Goal: Task Accomplishment & Management: Use online tool/utility

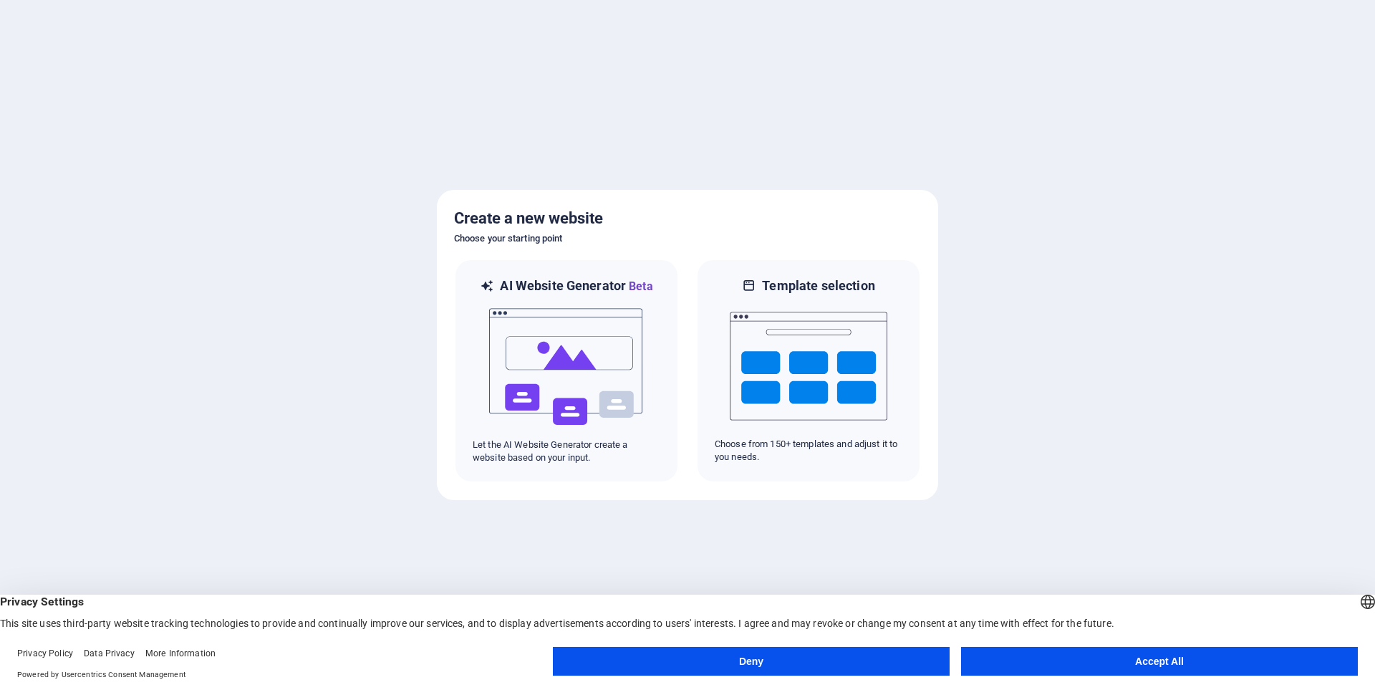
drag, startPoint x: 1069, startPoint y: 662, endPoint x: 1016, endPoint y: 580, distance: 97.9
click at [1069, 663] on button "Accept All" at bounding box center [1159, 661] width 397 height 29
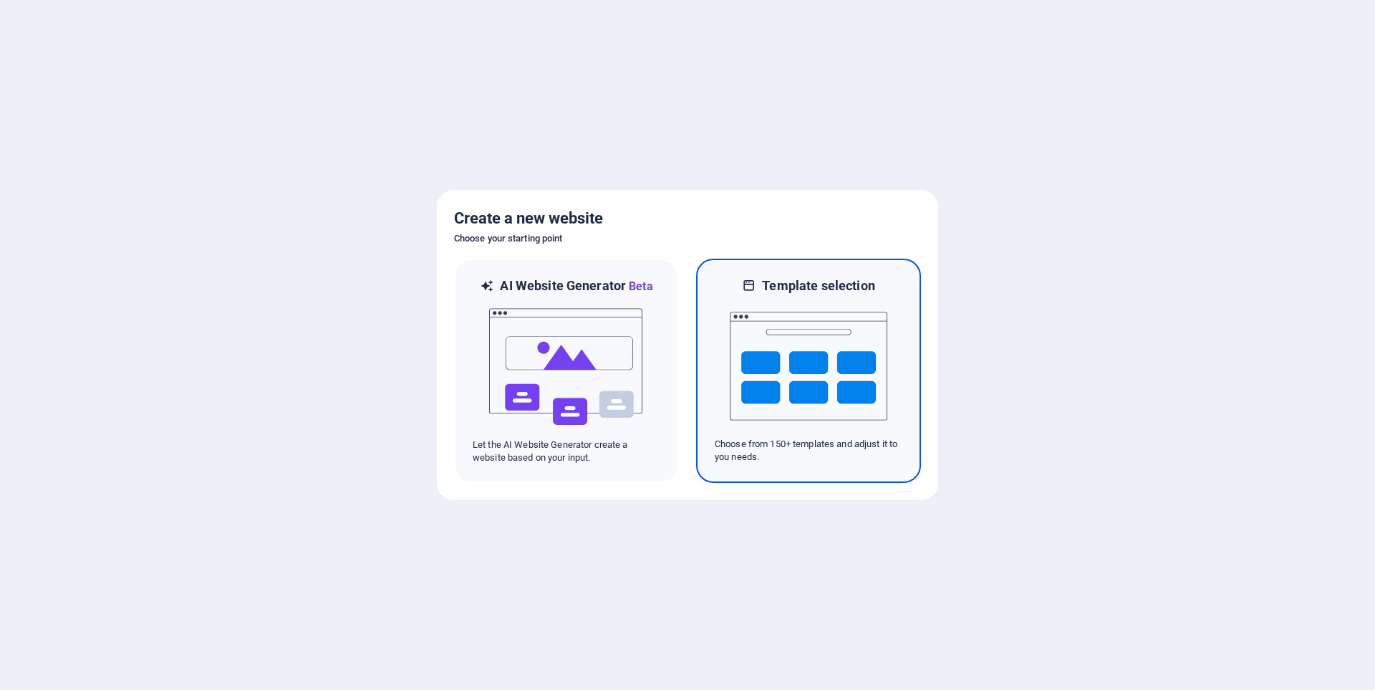
click at [783, 354] on img at bounding box center [809, 365] width 158 height 143
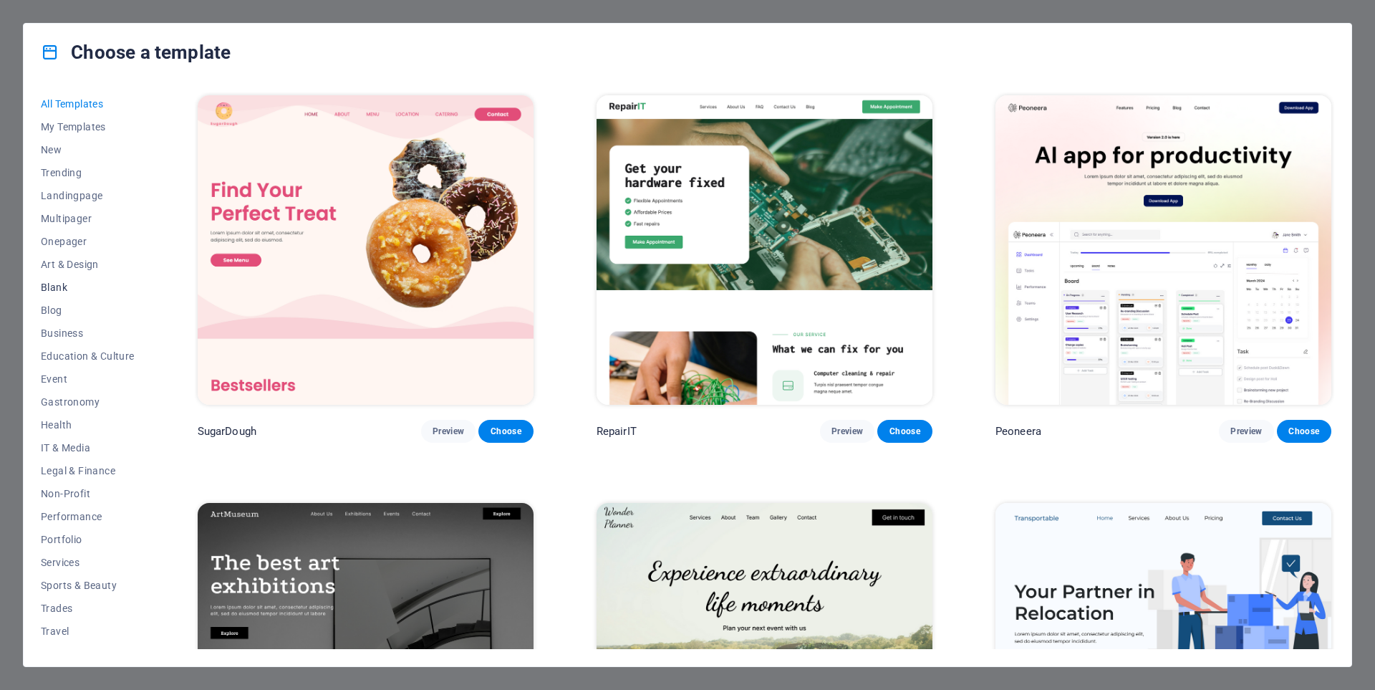
scroll to position [16, 0]
click at [66, 544] on span "Services" at bounding box center [88, 545] width 94 height 11
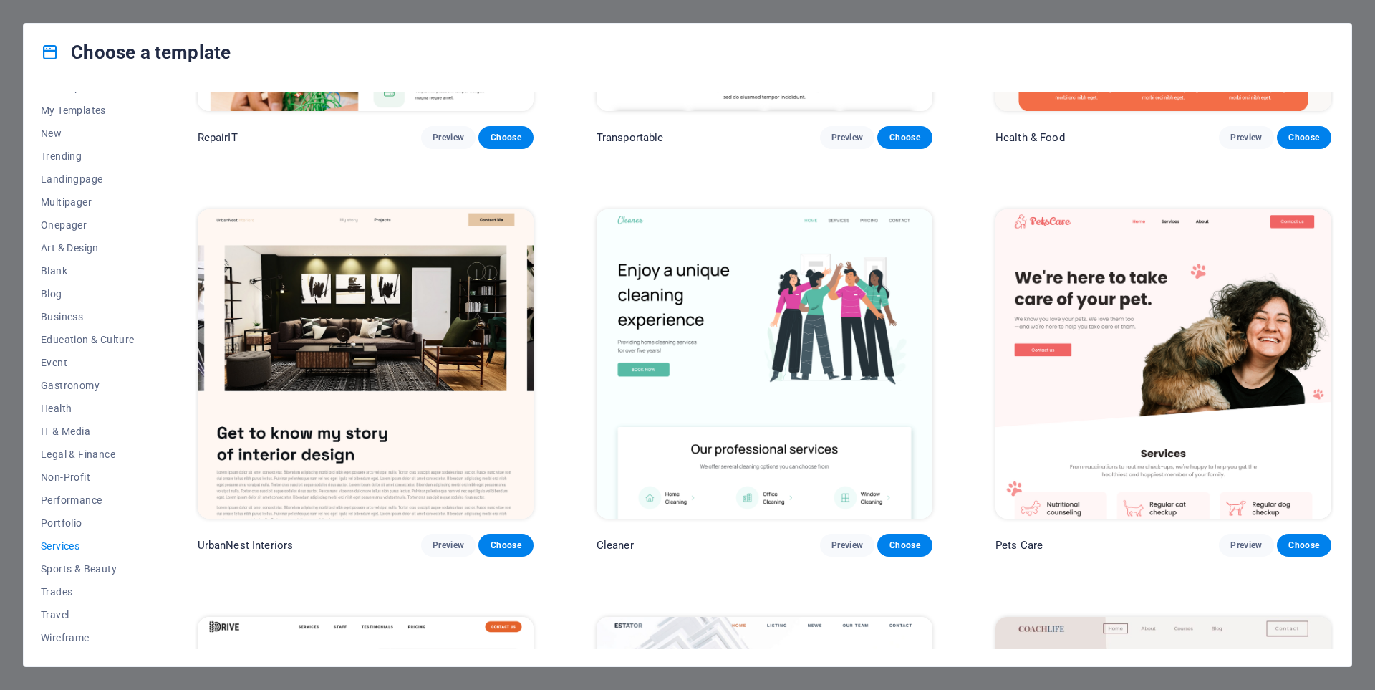
scroll to position [0, 0]
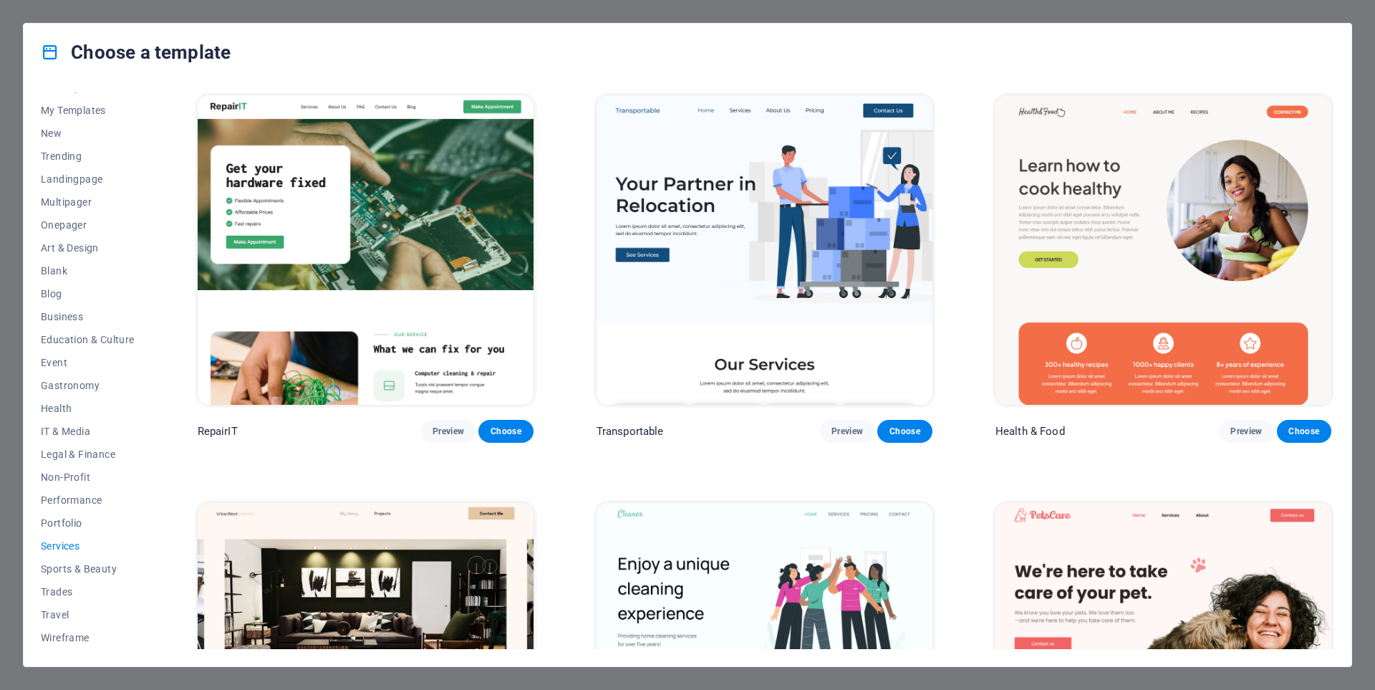
click at [9, 39] on div "Choose a template All Templates My Templates New Trending Landingpage Multipage…" at bounding box center [687, 345] width 1375 height 690
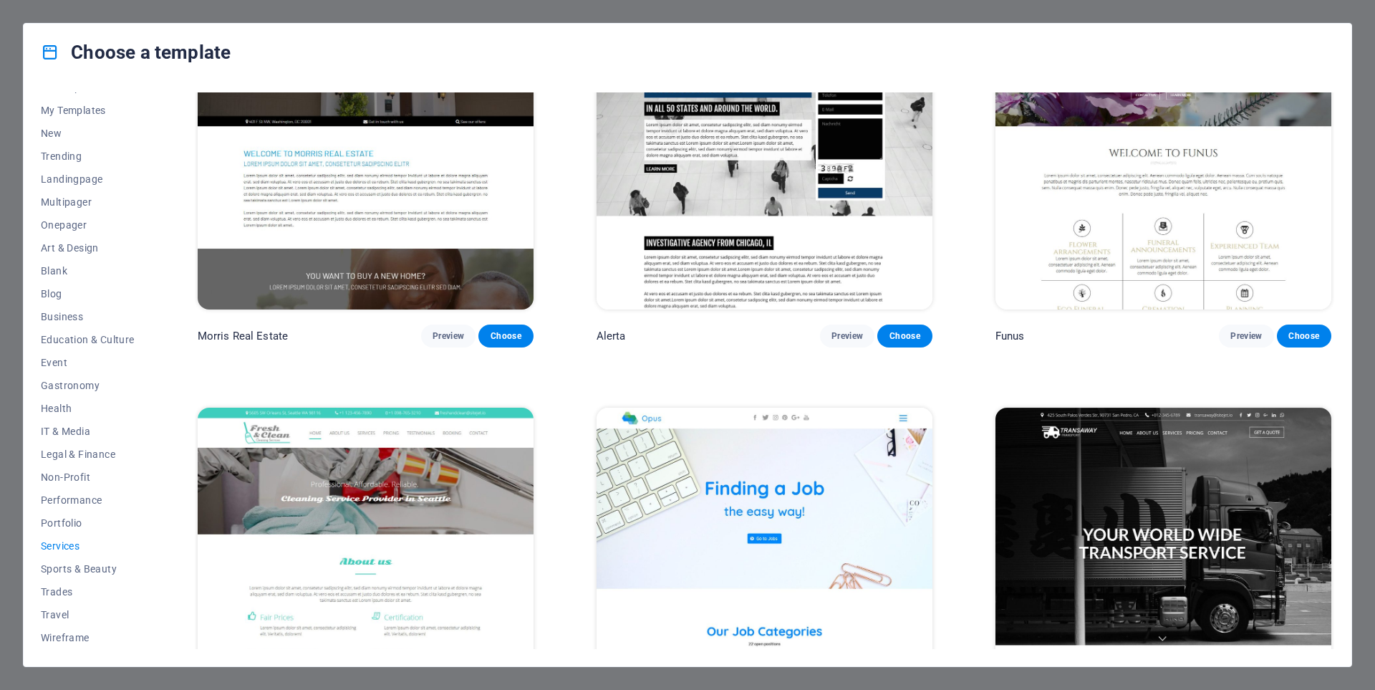
scroll to position [1583, 0]
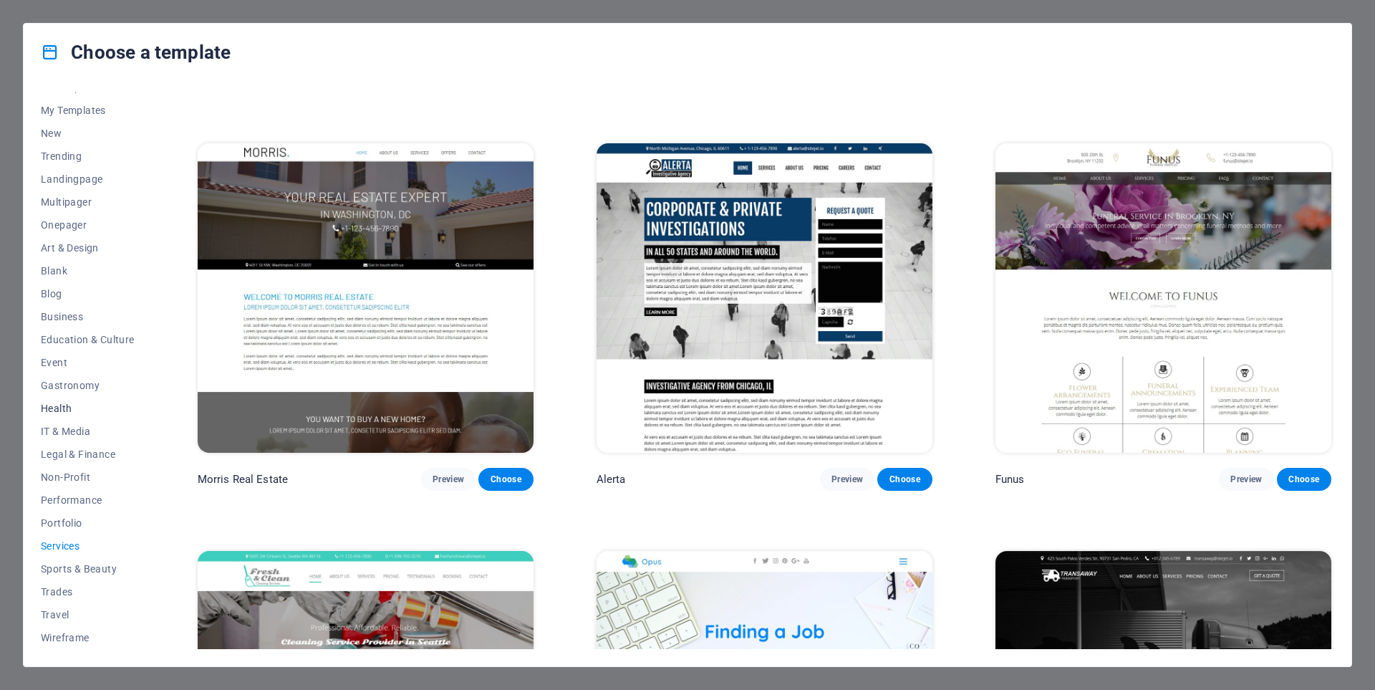
click at [53, 401] on button "Health" at bounding box center [88, 408] width 94 height 23
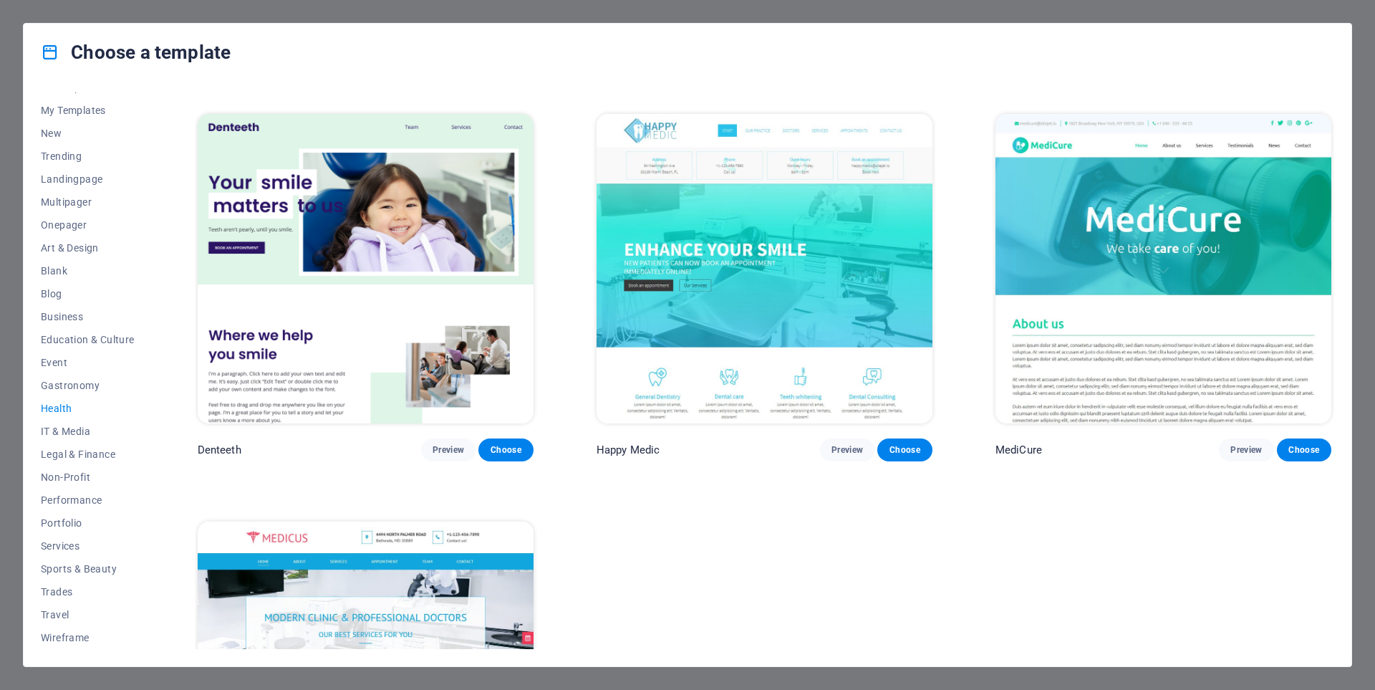
scroll to position [317, 0]
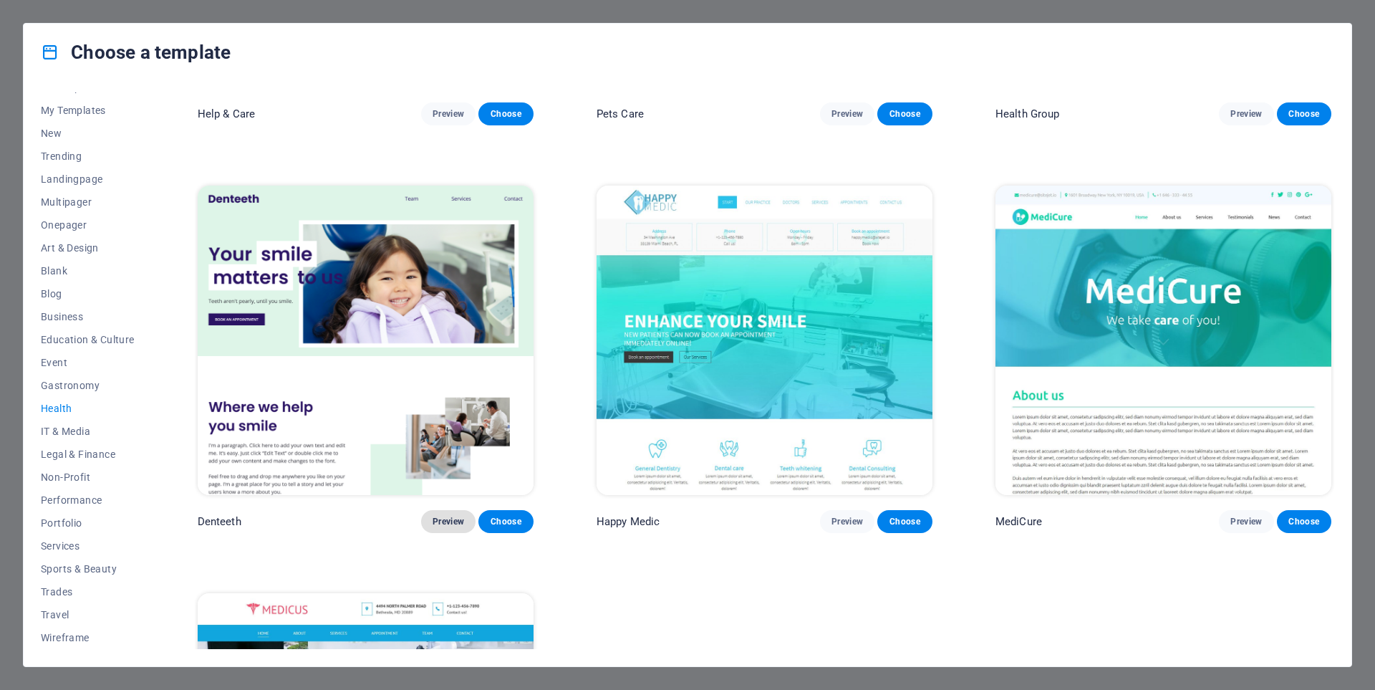
click at [440, 518] on span "Preview" at bounding box center [449, 521] width 32 height 11
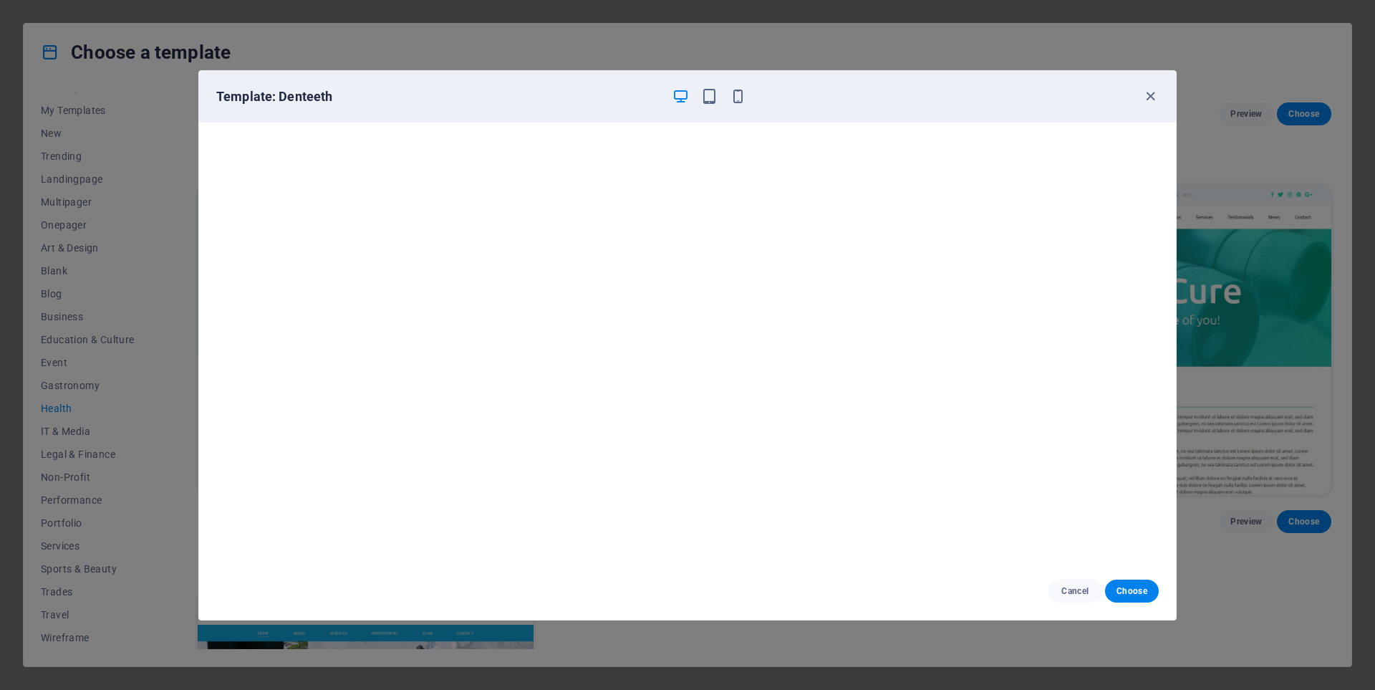
scroll to position [4, 0]
click at [1150, 97] on icon "button" at bounding box center [1150, 96] width 16 height 16
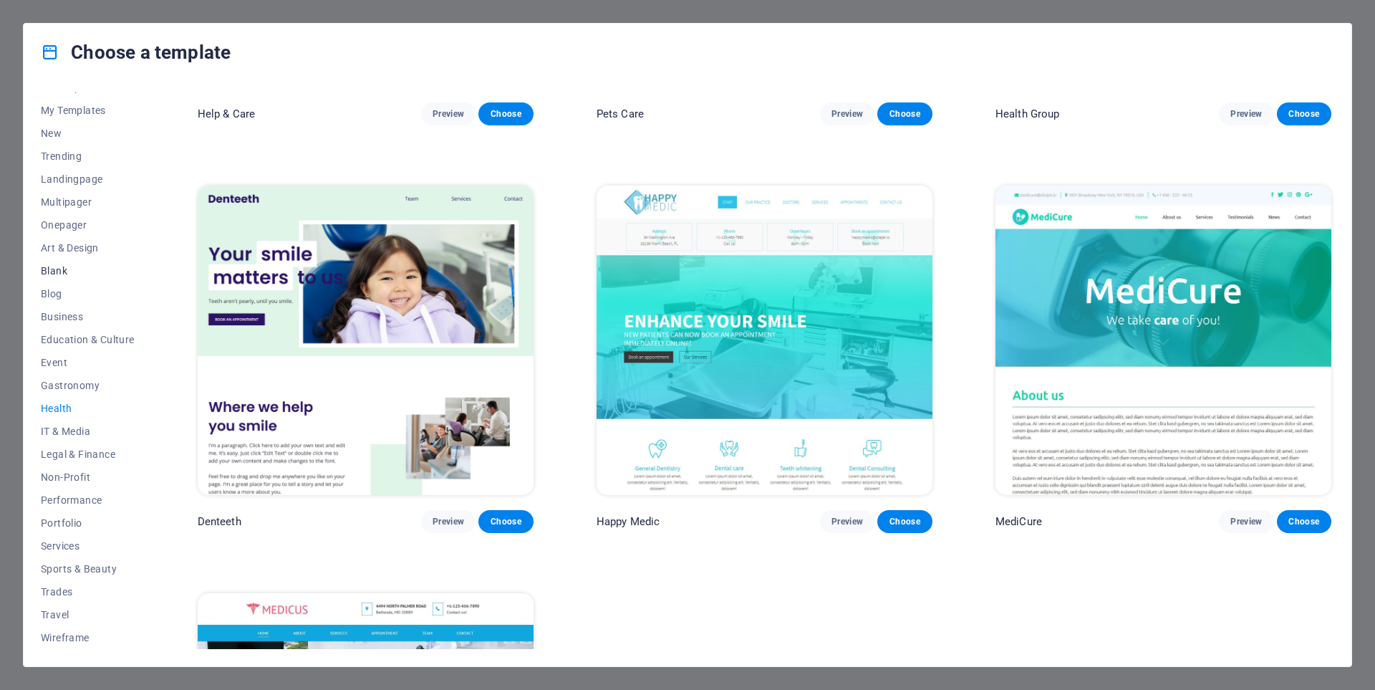
click at [54, 271] on span "Blank" at bounding box center [88, 270] width 94 height 11
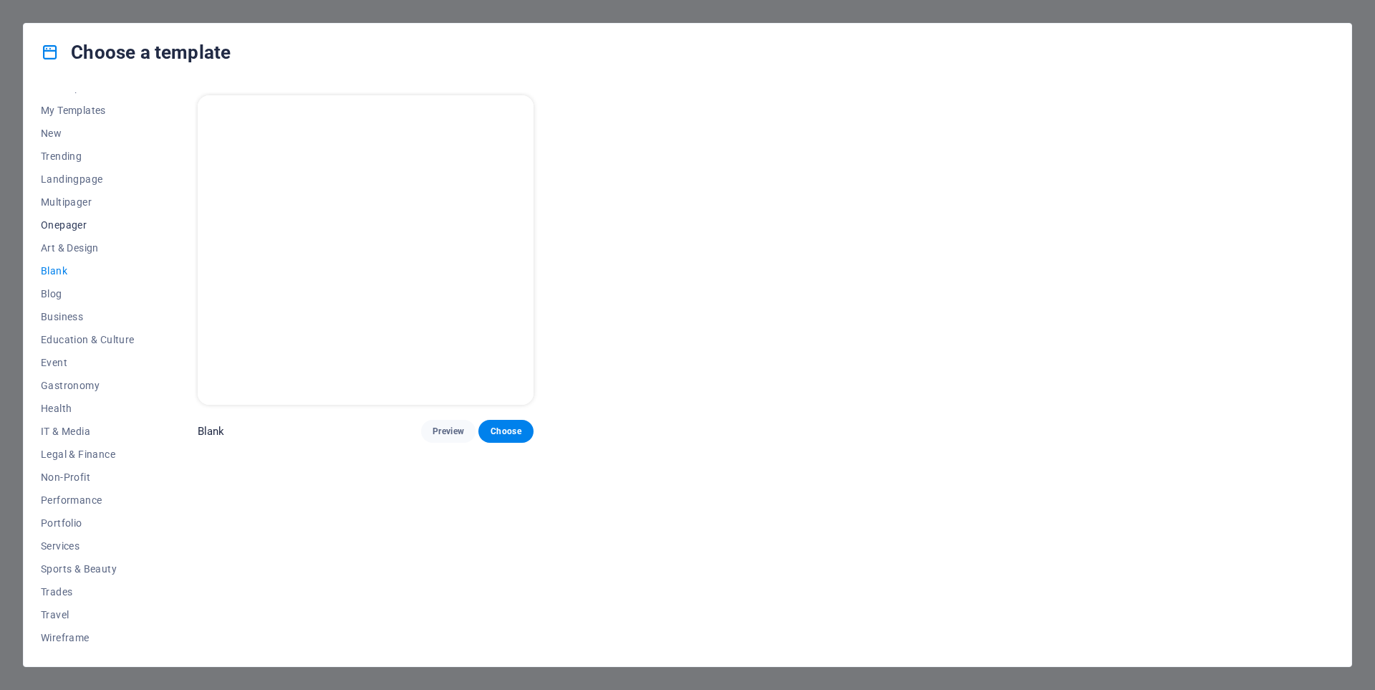
click at [60, 223] on span "Onepager" at bounding box center [88, 224] width 94 height 11
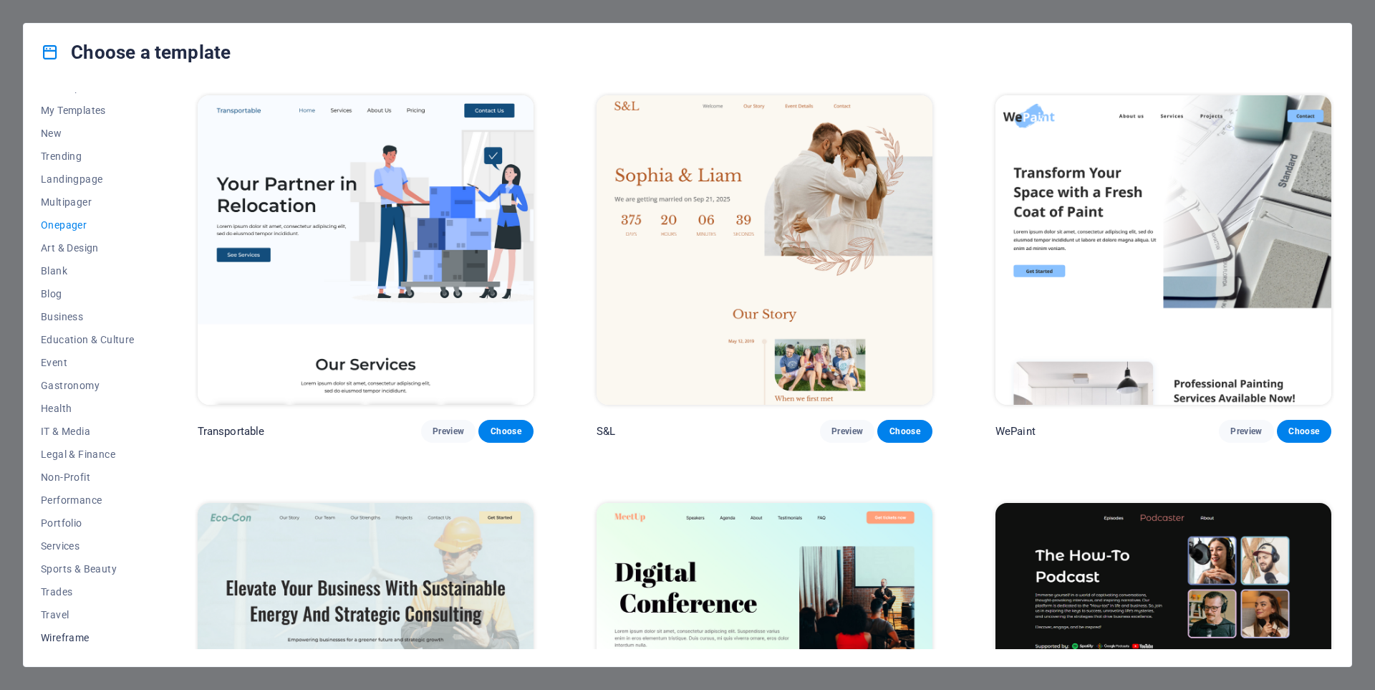
click at [65, 634] on span "Wireframe" at bounding box center [88, 637] width 94 height 11
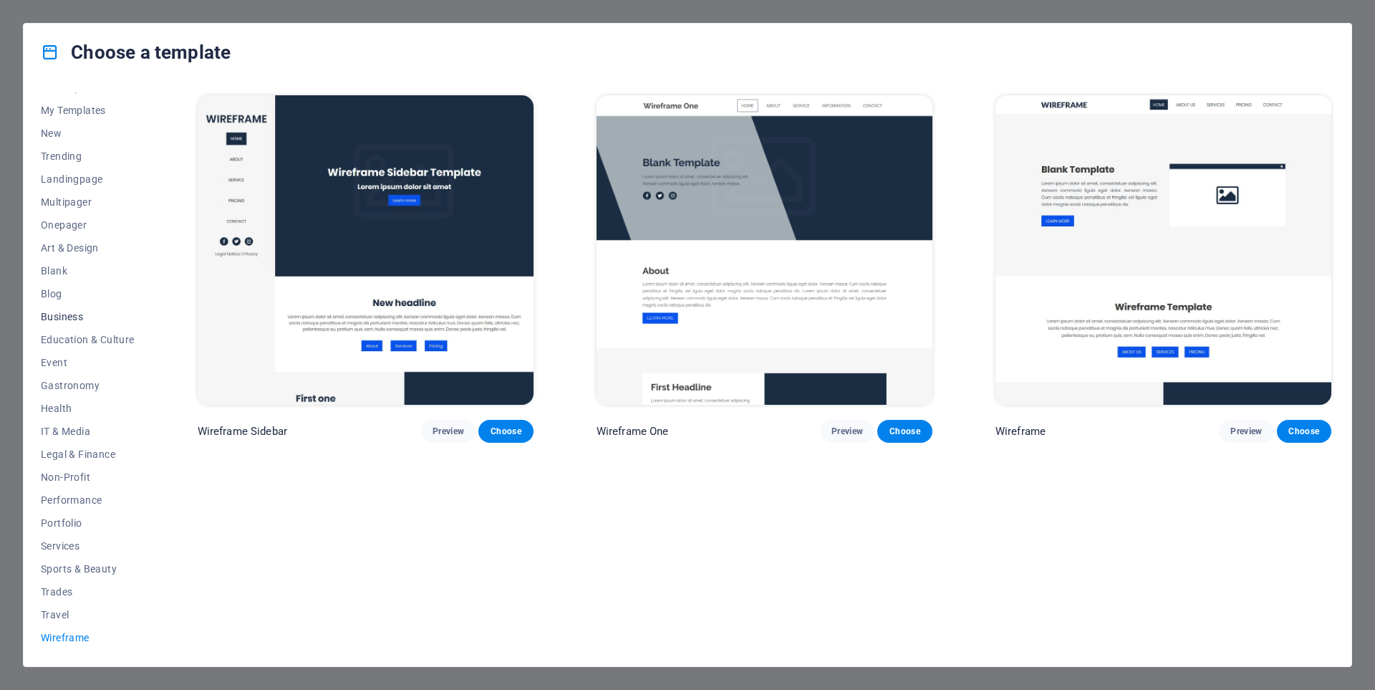
click at [61, 311] on span "Business" at bounding box center [88, 316] width 94 height 11
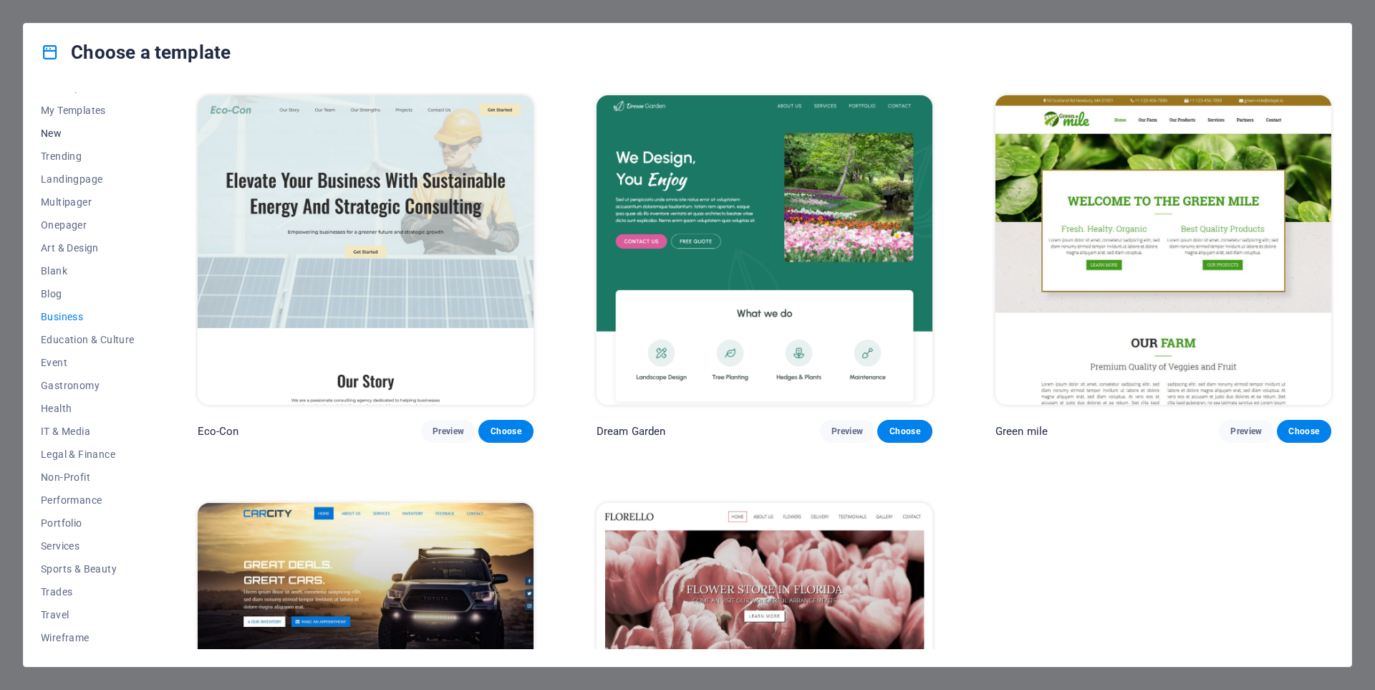
click at [54, 132] on span "New" at bounding box center [88, 132] width 94 height 11
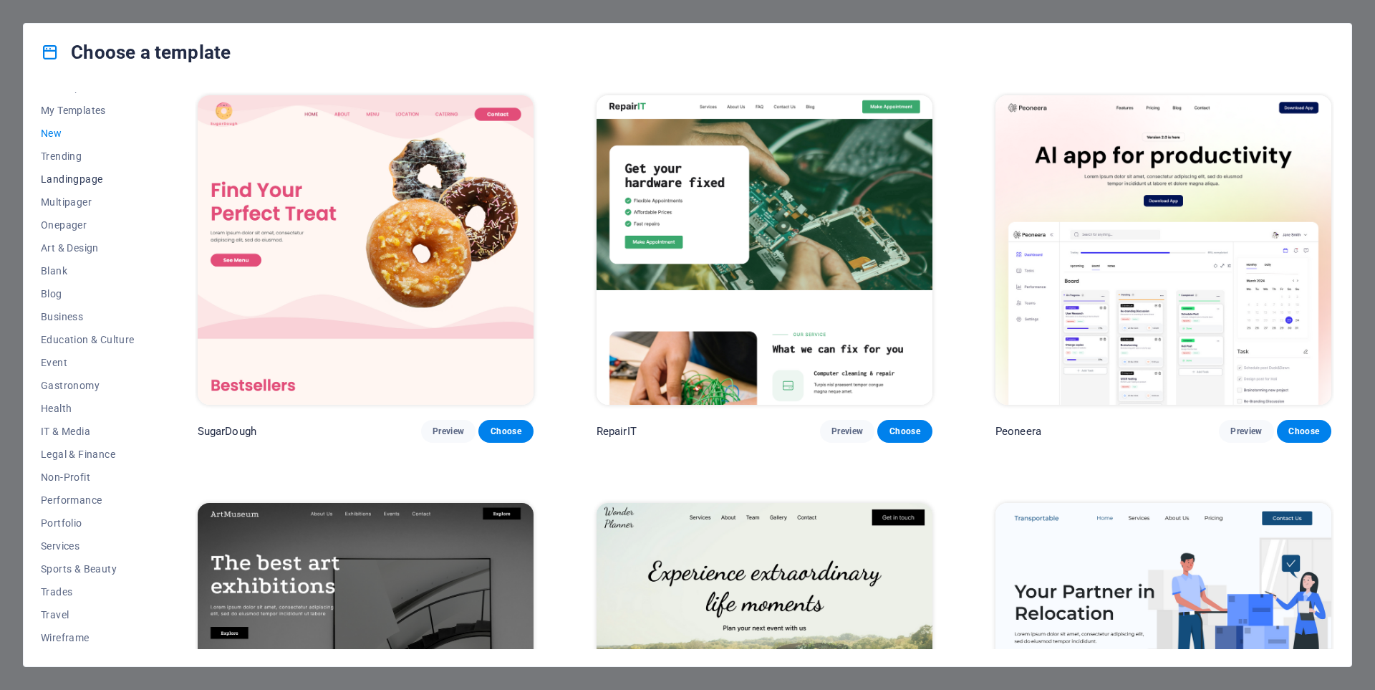
click at [69, 178] on span "Landingpage" at bounding box center [88, 178] width 94 height 11
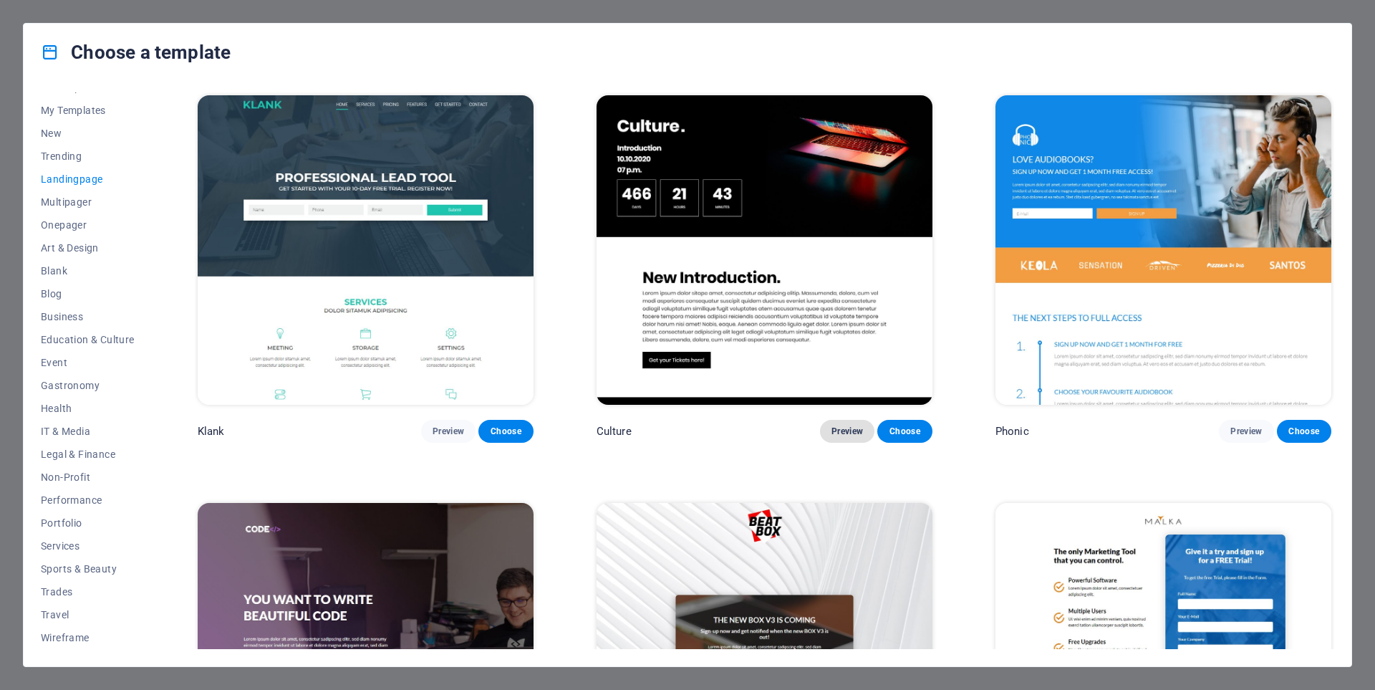
click at [842, 428] on span "Preview" at bounding box center [847, 430] width 32 height 11
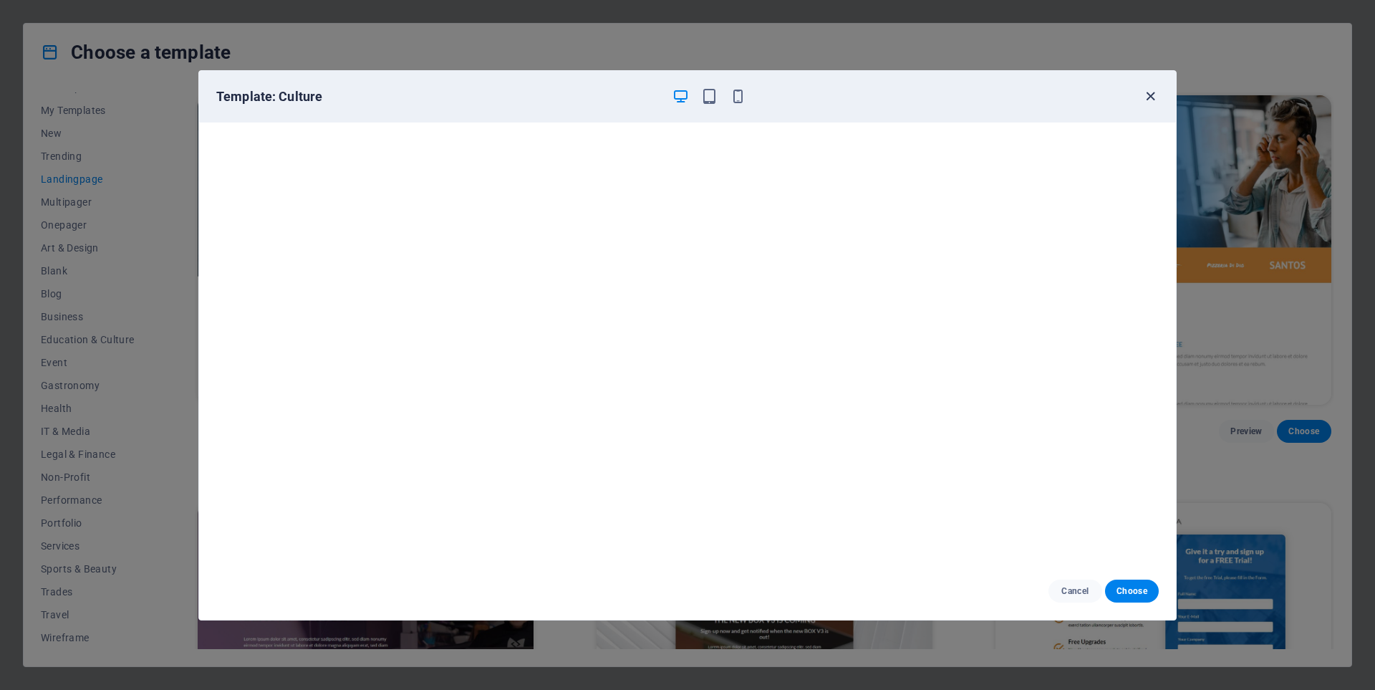
click at [1155, 97] on icon "button" at bounding box center [1150, 96] width 16 height 16
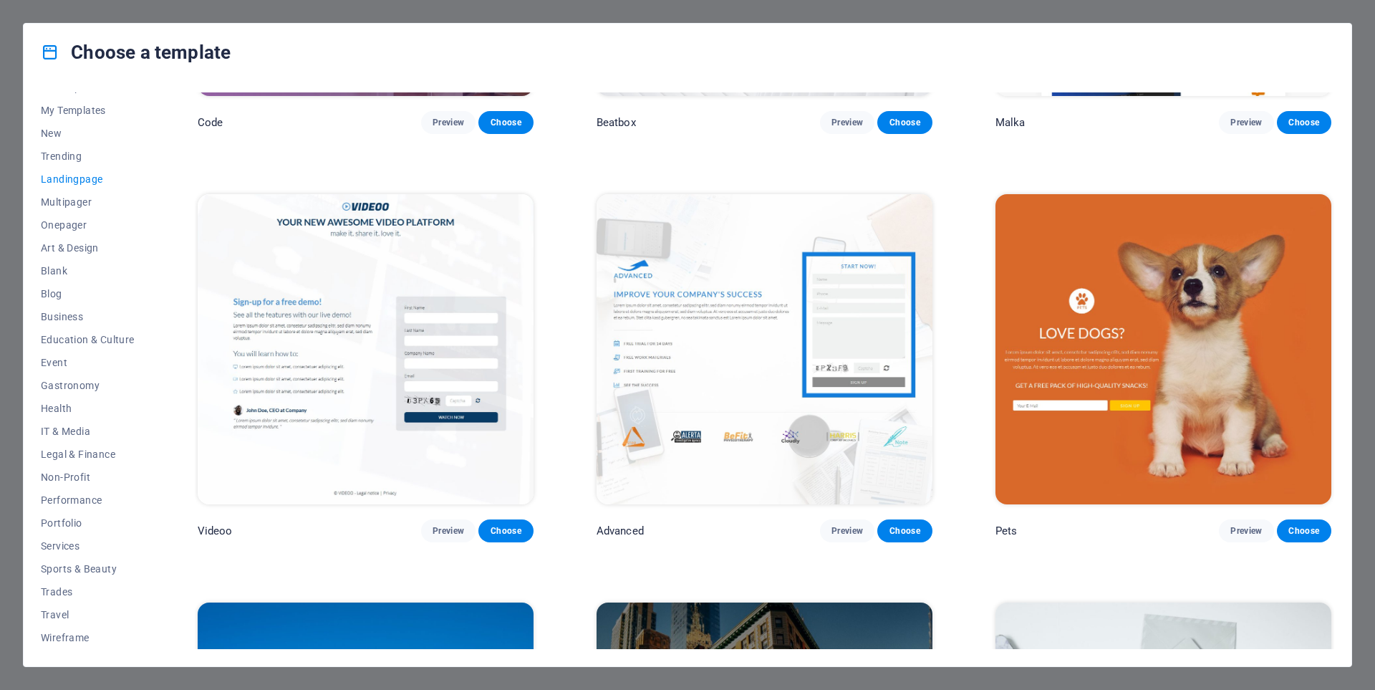
scroll to position [358, 0]
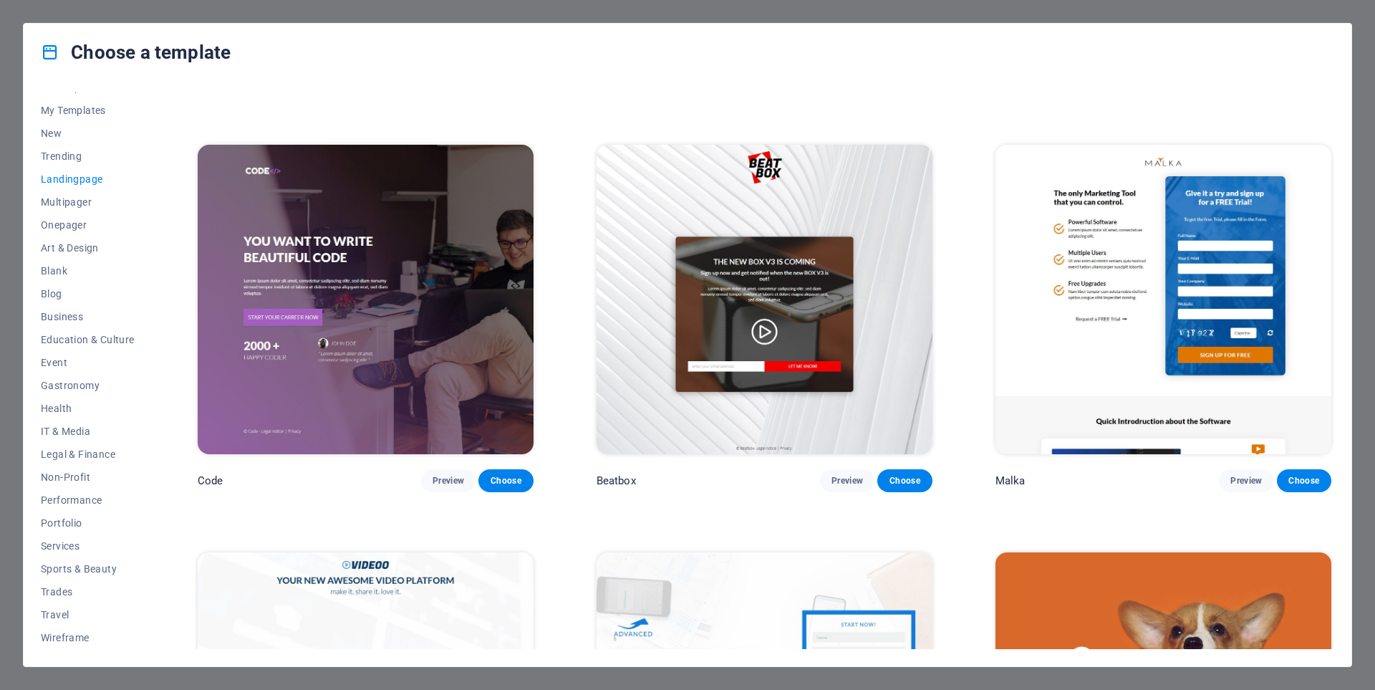
click at [642, 244] on img at bounding box center [764, 299] width 336 height 309
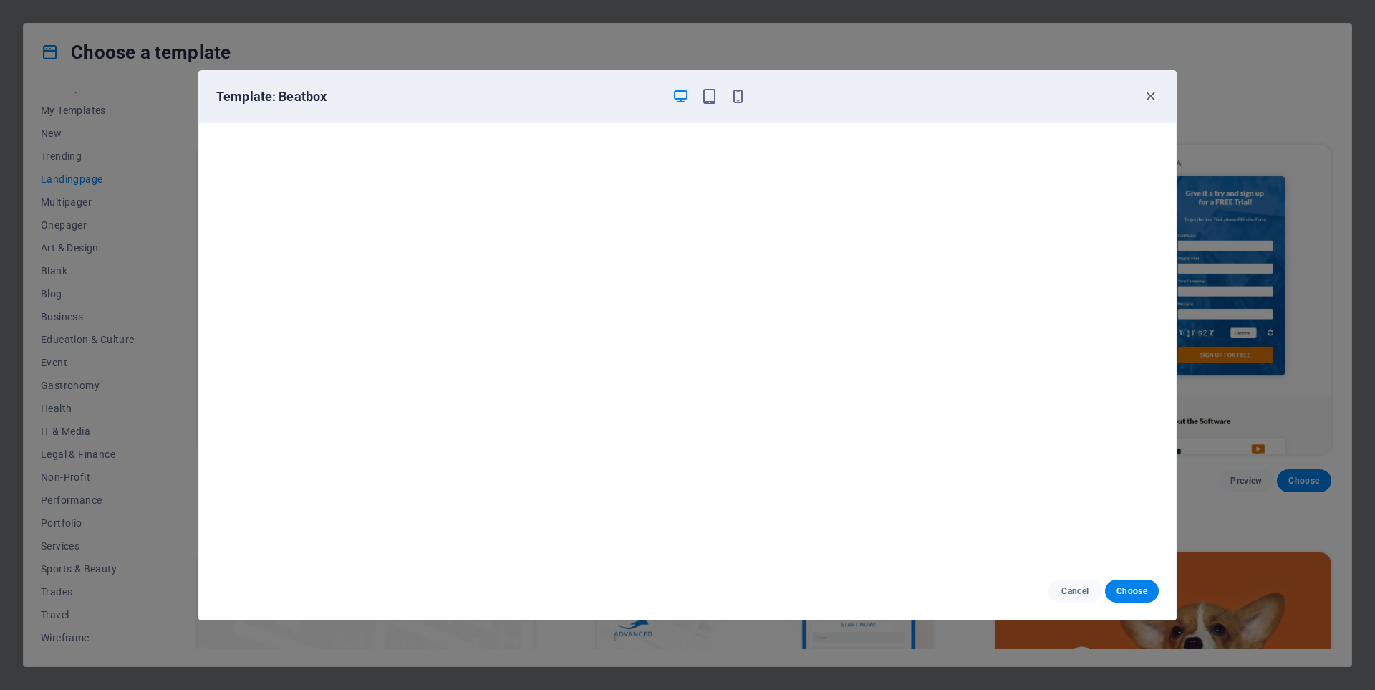
scroll to position [0, 0]
click at [1145, 96] on icon "button" at bounding box center [1150, 96] width 16 height 16
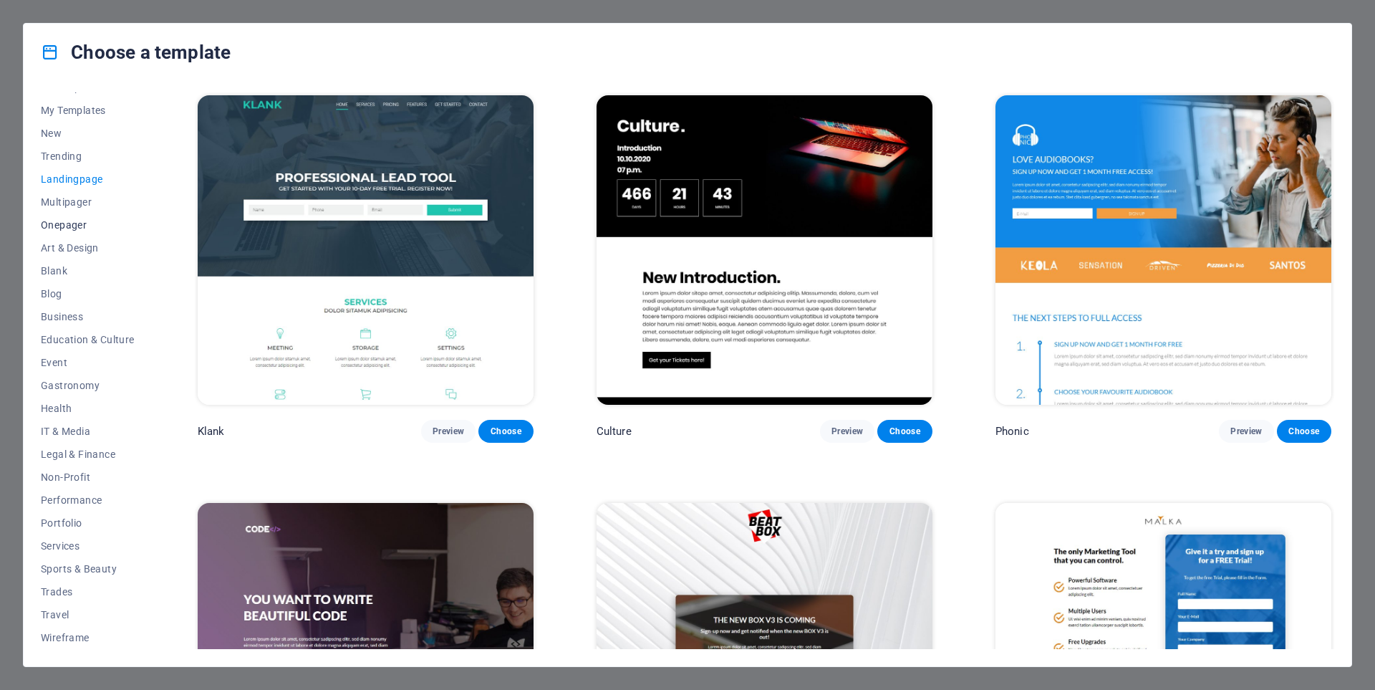
click at [61, 226] on span "Onepager" at bounding box center [88, 224] width 94 height 11
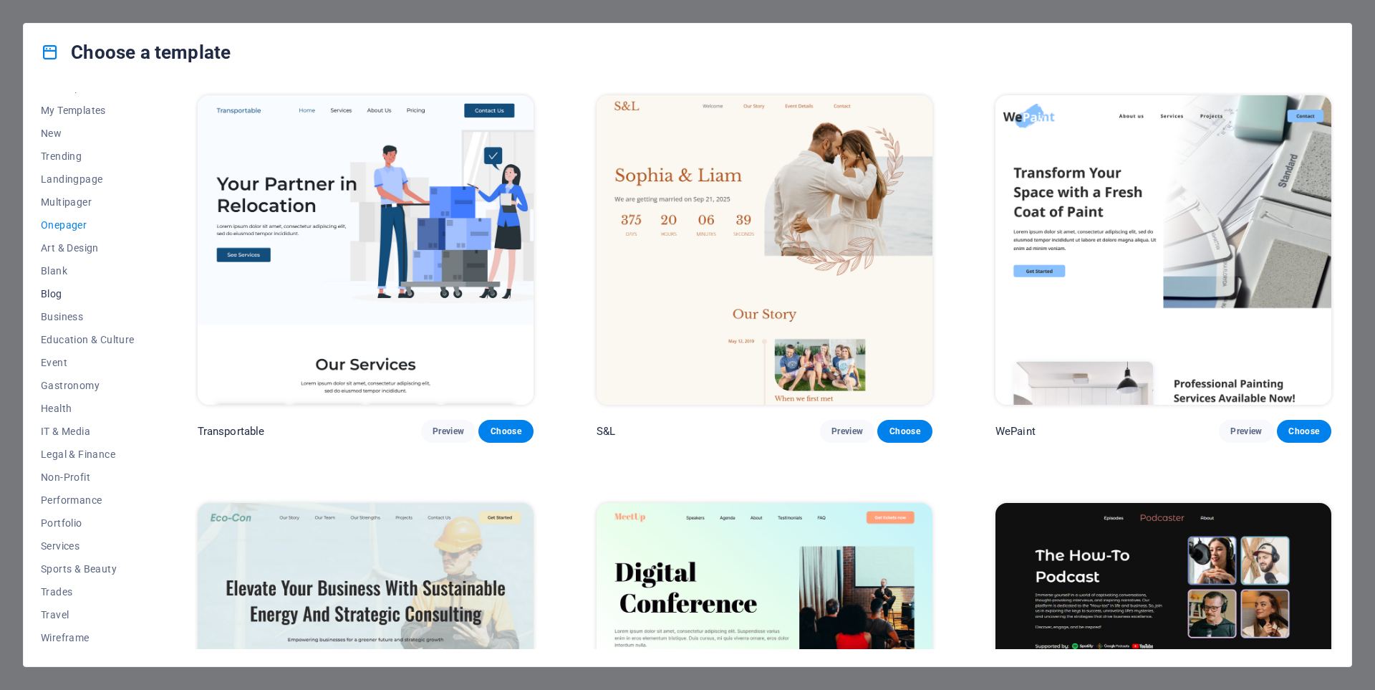
click at [54, 293] on span "Blog" at bounding box center [88, 293] width 94 height 11
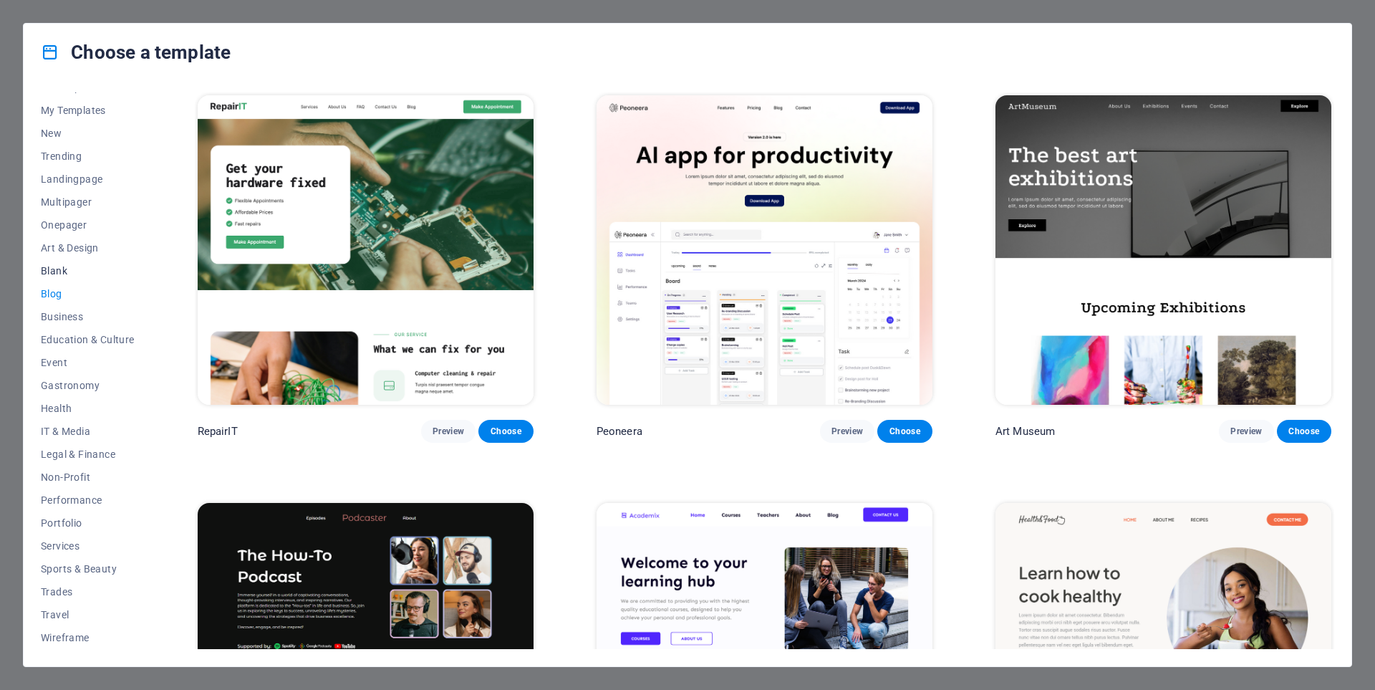
click at [58, 272] on span "Blank" at bounding box center [88, 270] width 94 height 11
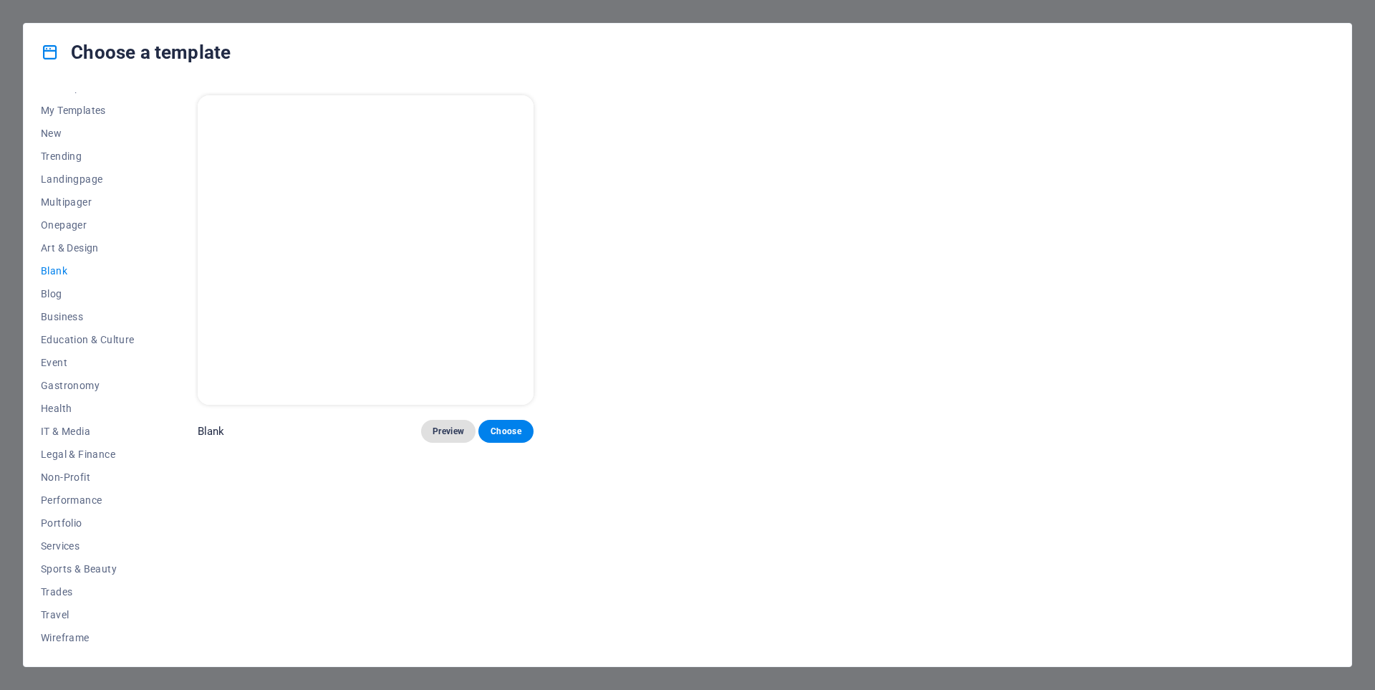
click at [446, 428] on span "Preview" at bounding box center [449, 430] width 32 height 11
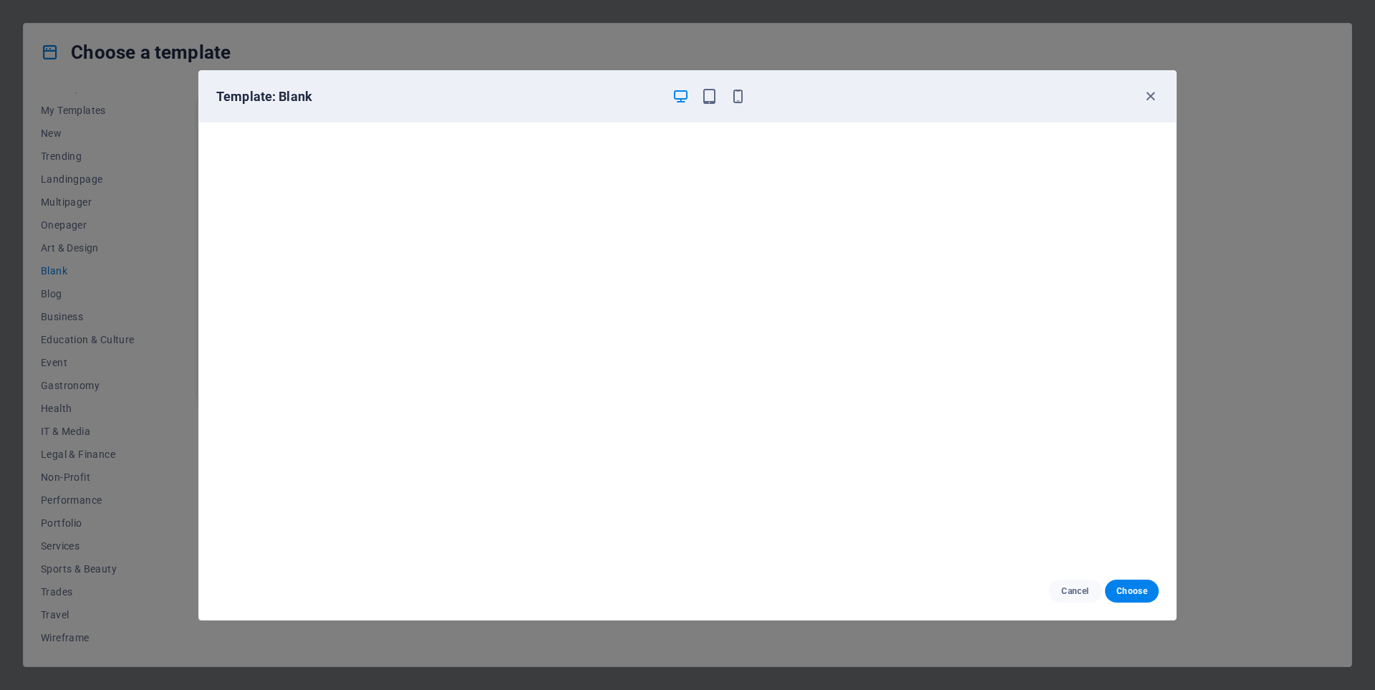
scroll to position [4, 0]
click at [1131, 589] on span "Choose" at bounding box center [1131, 590] width 31 height 11
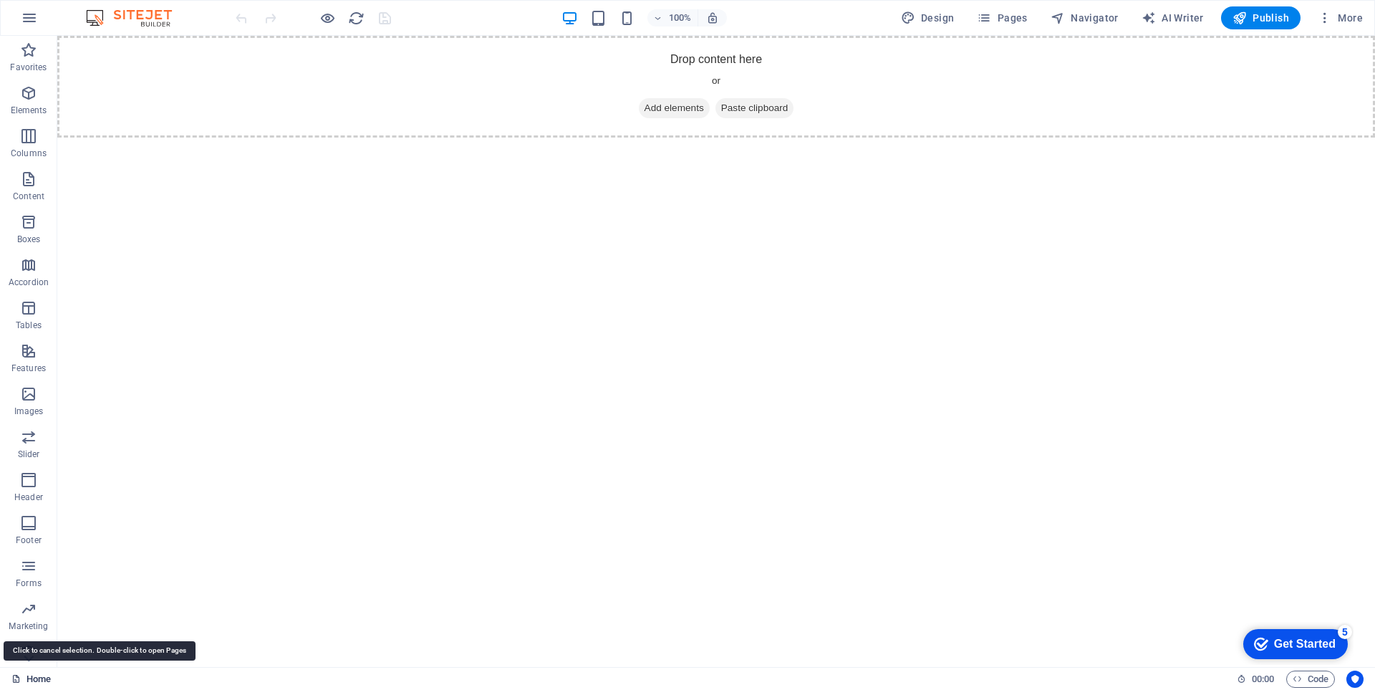
click at [32, 678] on link "Home" at bounding box center [30, 678] width 39 height 17
click at [38, 677] on link "Home" at bounding box center [30, 678] width 39 height 17
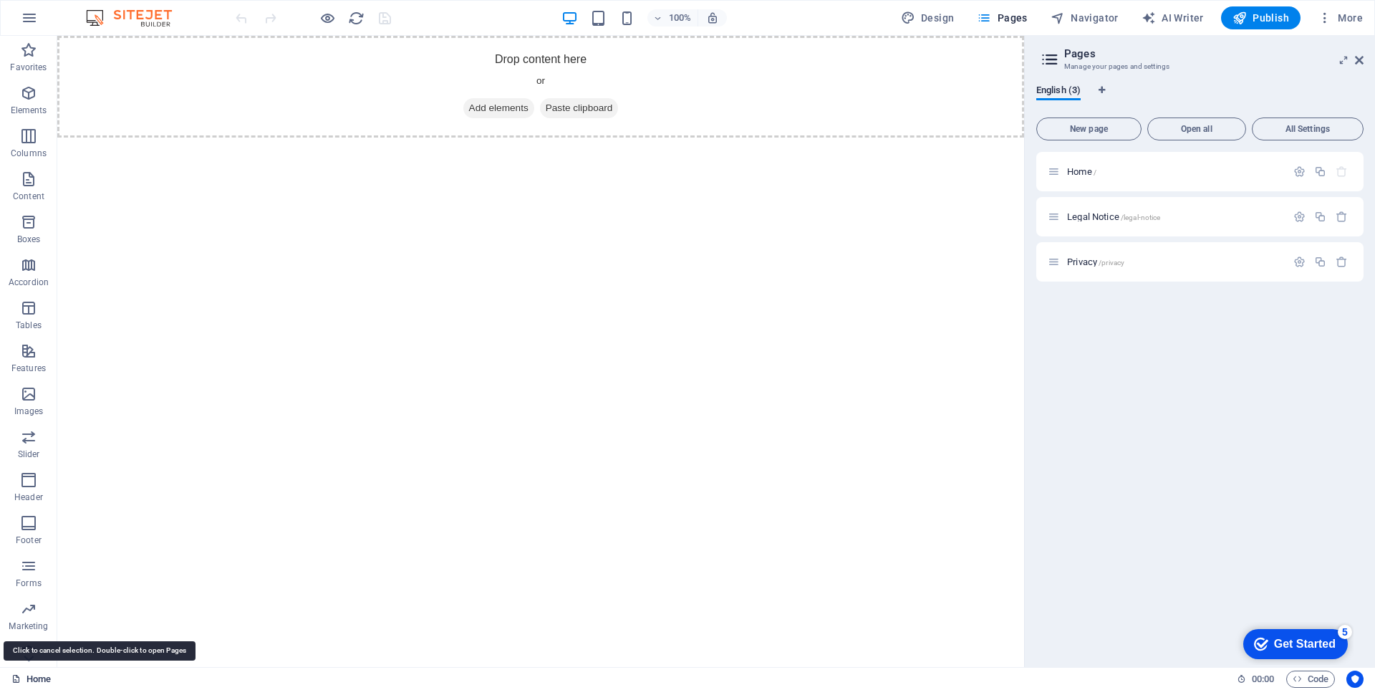
click at [38, 677] on link "Home" at bounding box center [30, 678] width 39 height 17
click at [1358, 60] on icon at bounding box center [1359, 59] width 9 height 11
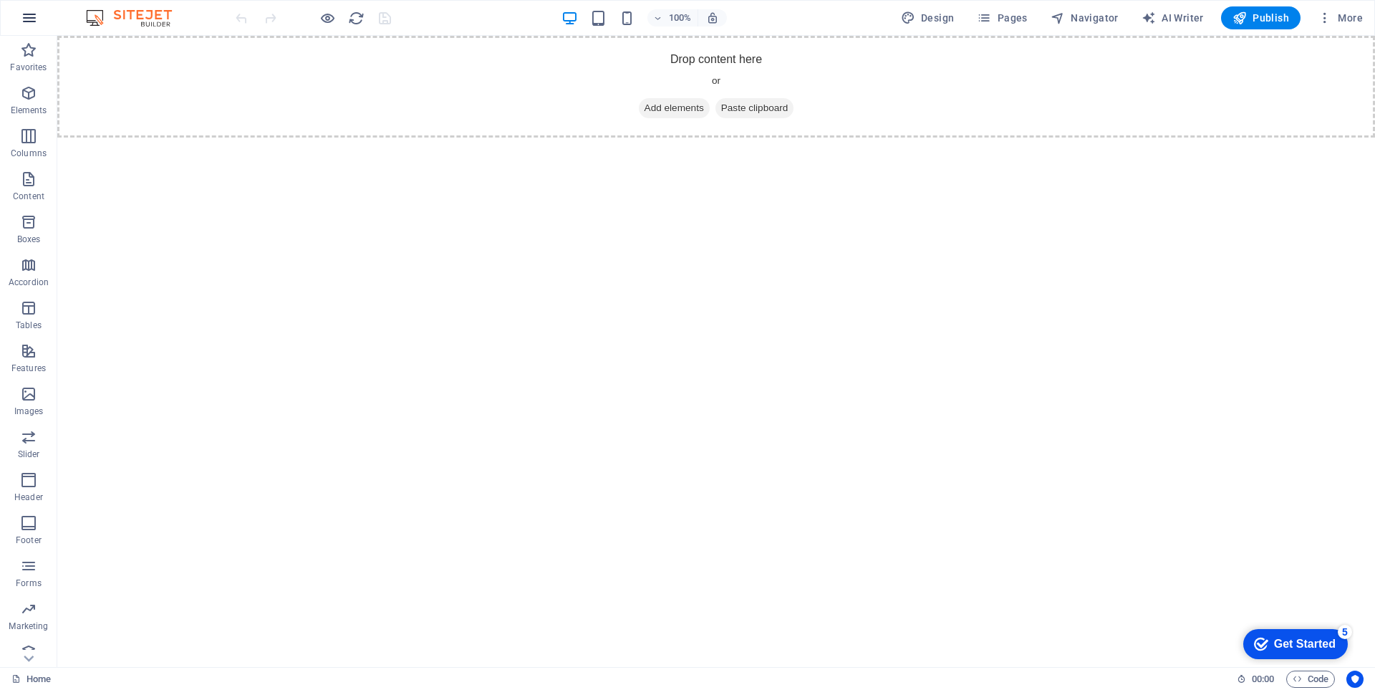
click at [32, 21] on icon "button" at bounding box center [29, 17] width 17 height 17
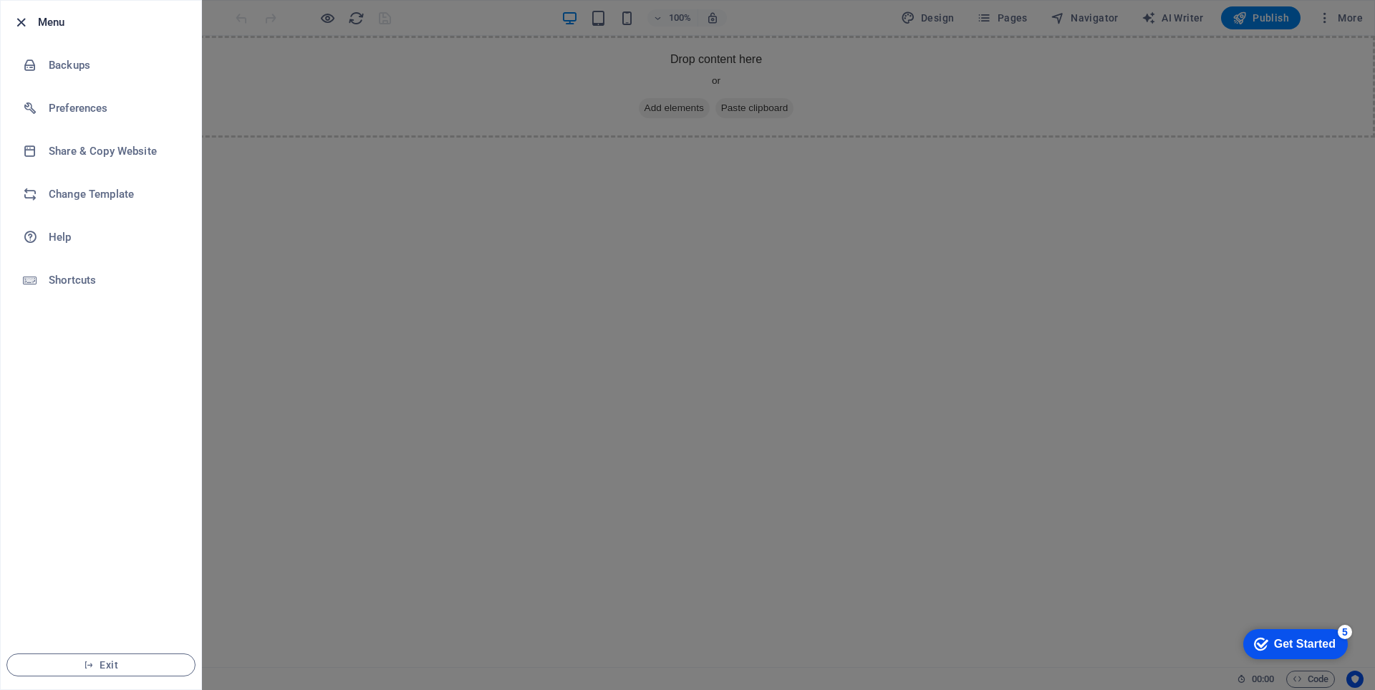
click at [17, 24] on icon "button" at bounding box center [21, 22] width 16 height 16
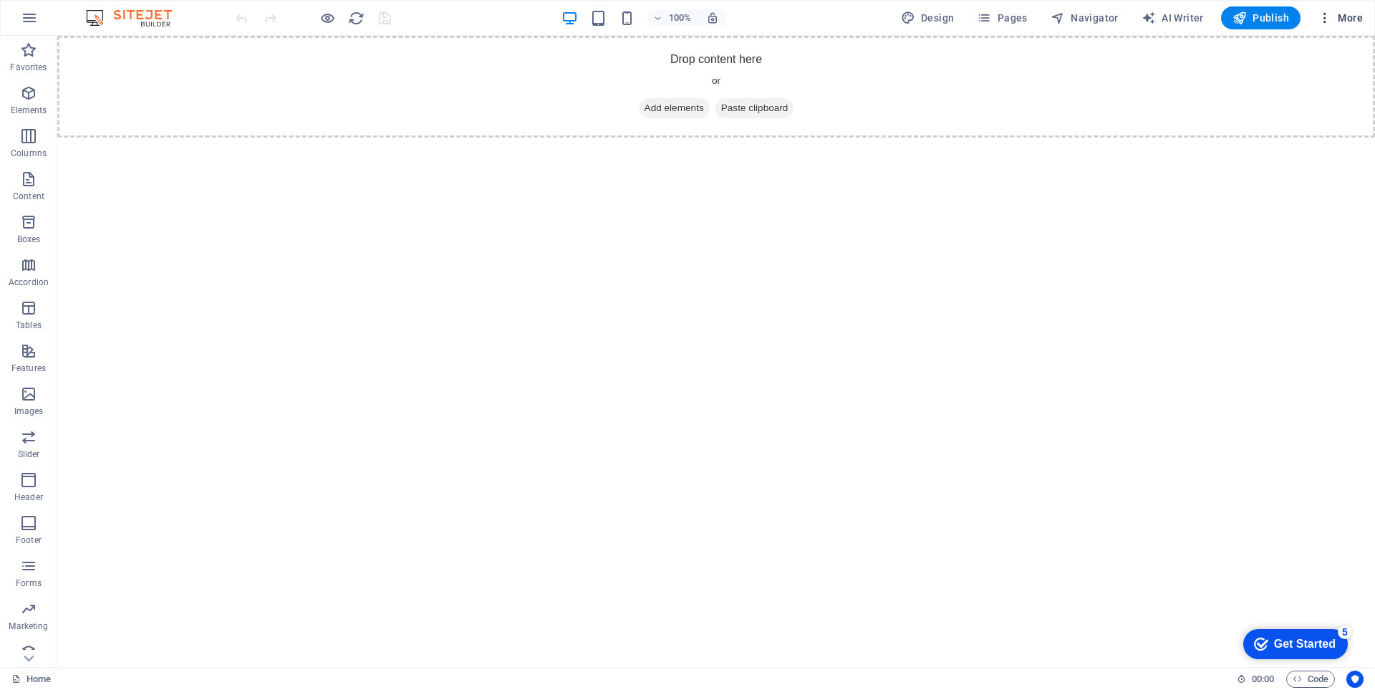
click at [1343, 19] on span "More" at bounding box center [1340, 18] width 45 height 14
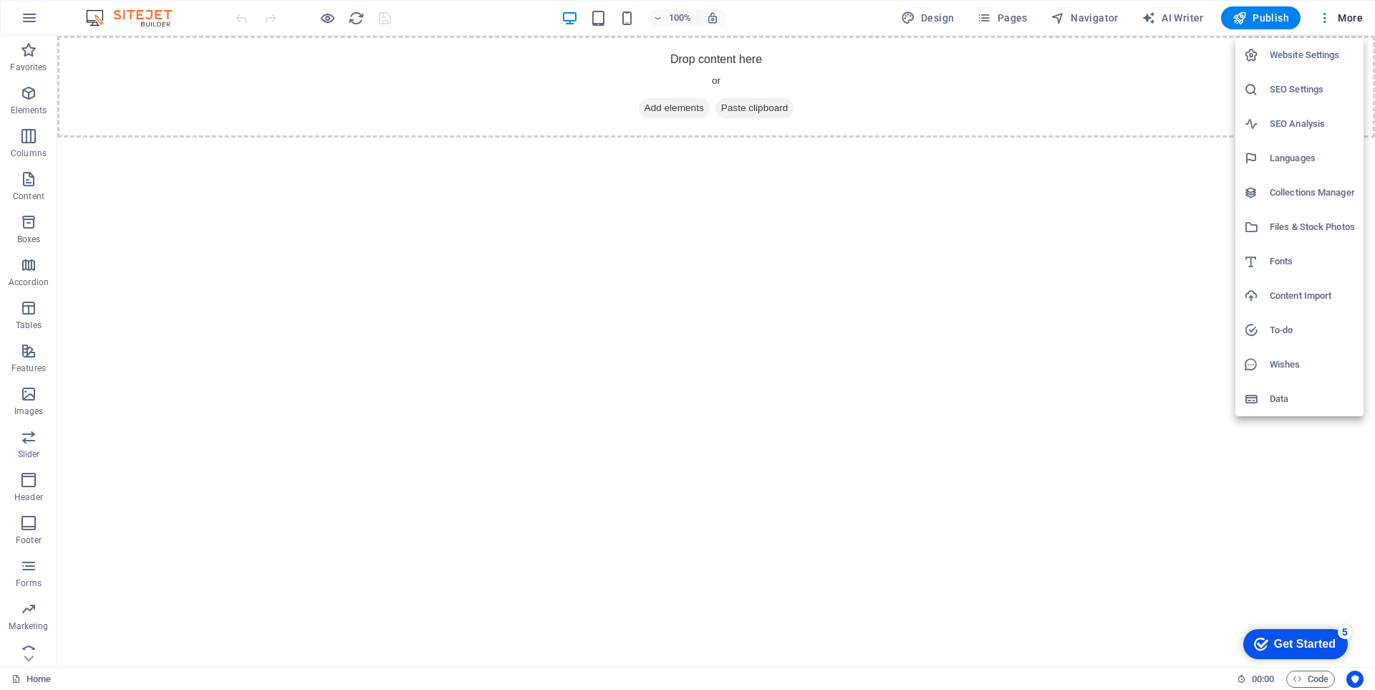
click at [1325, 20] on div at bounding box center [687, 345] width 1375 height 690
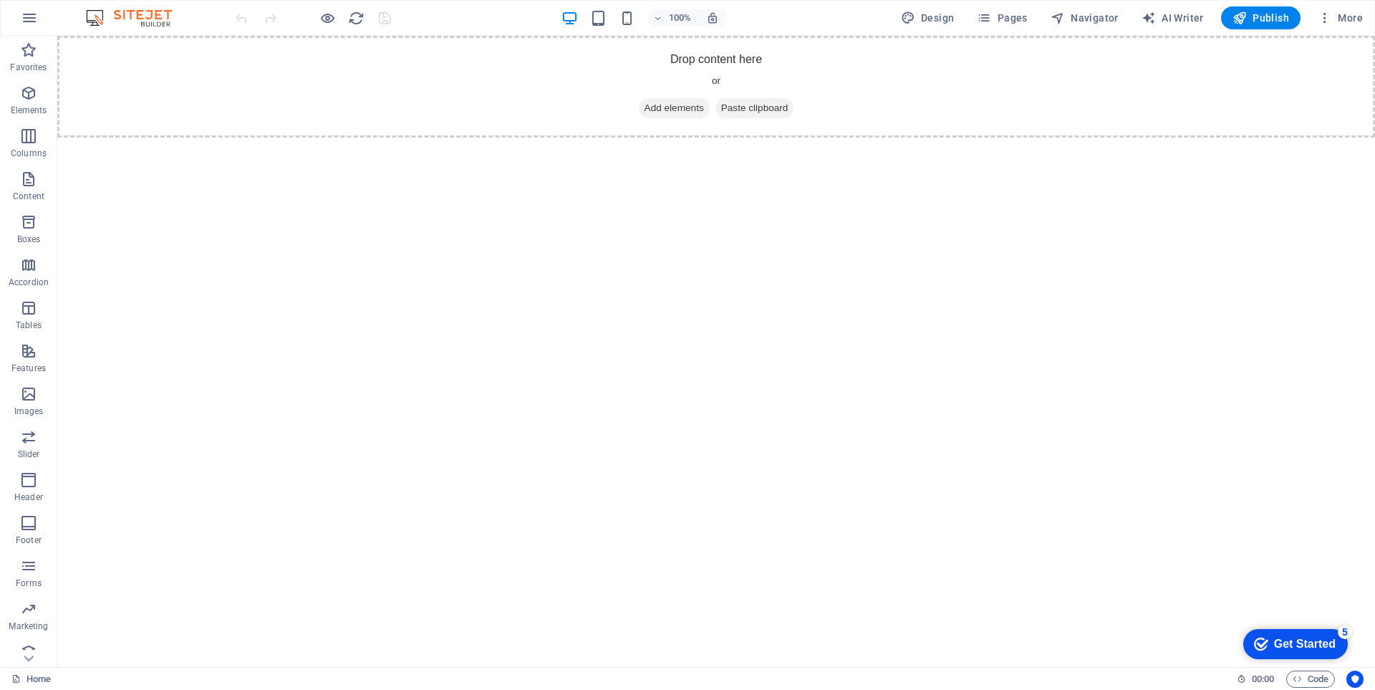
click at [1325, 20] on icon "button" at bounding box center [1325, 18] width 14 height 14
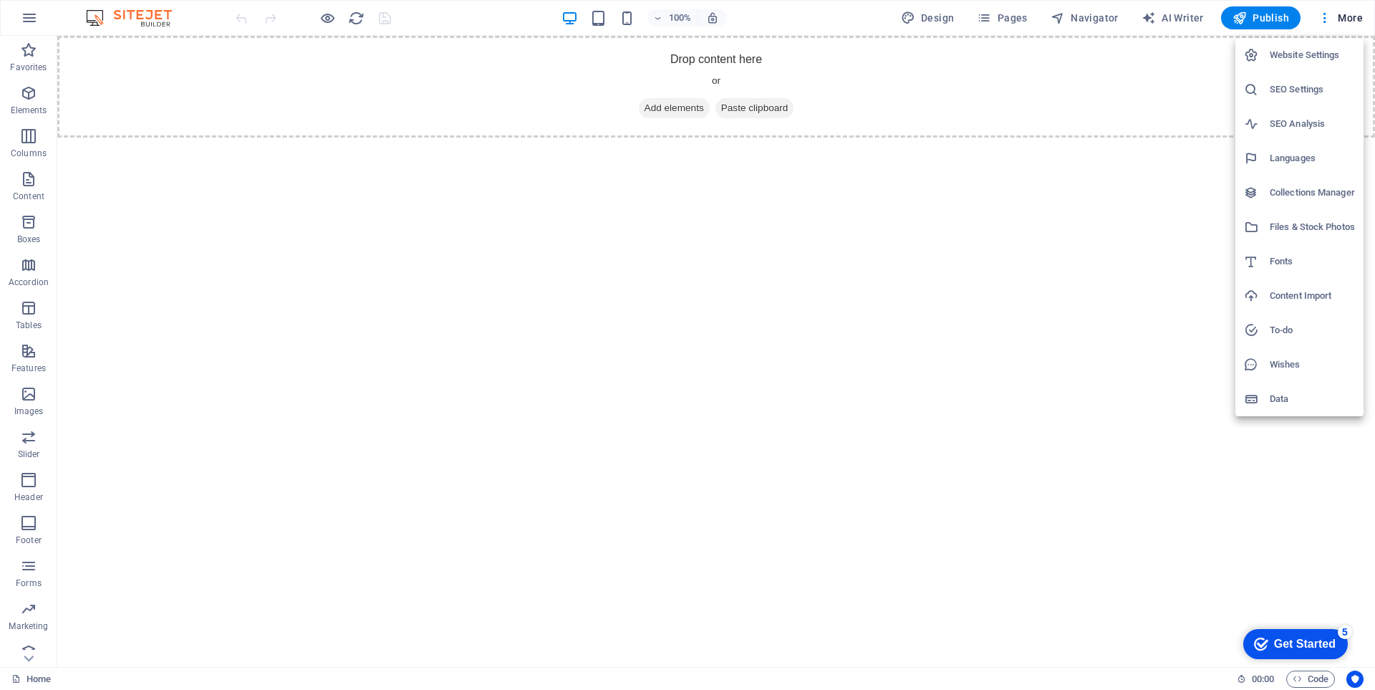
click at [1325, 20] on div at bounding box center [687, 345] width 1375 height 690
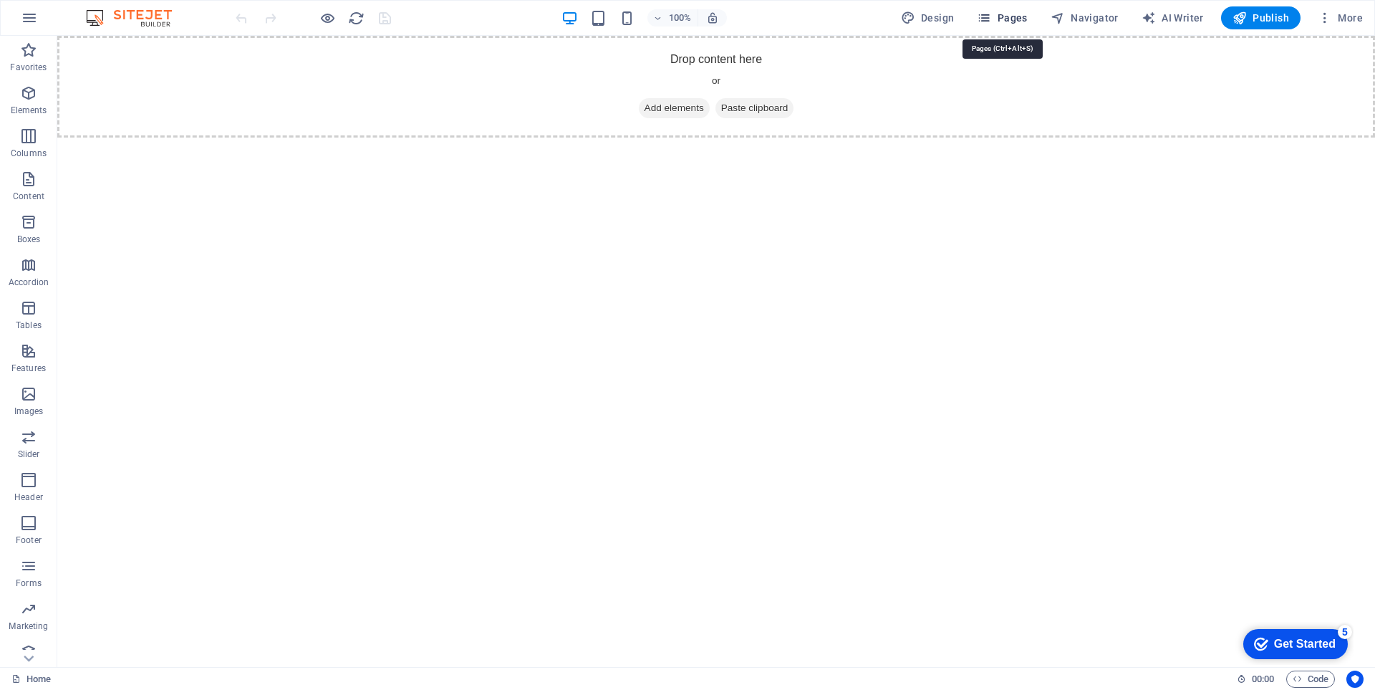
click at [997, 19] on span "Pages" at bounding box center [1002, 18] width 50 height 14
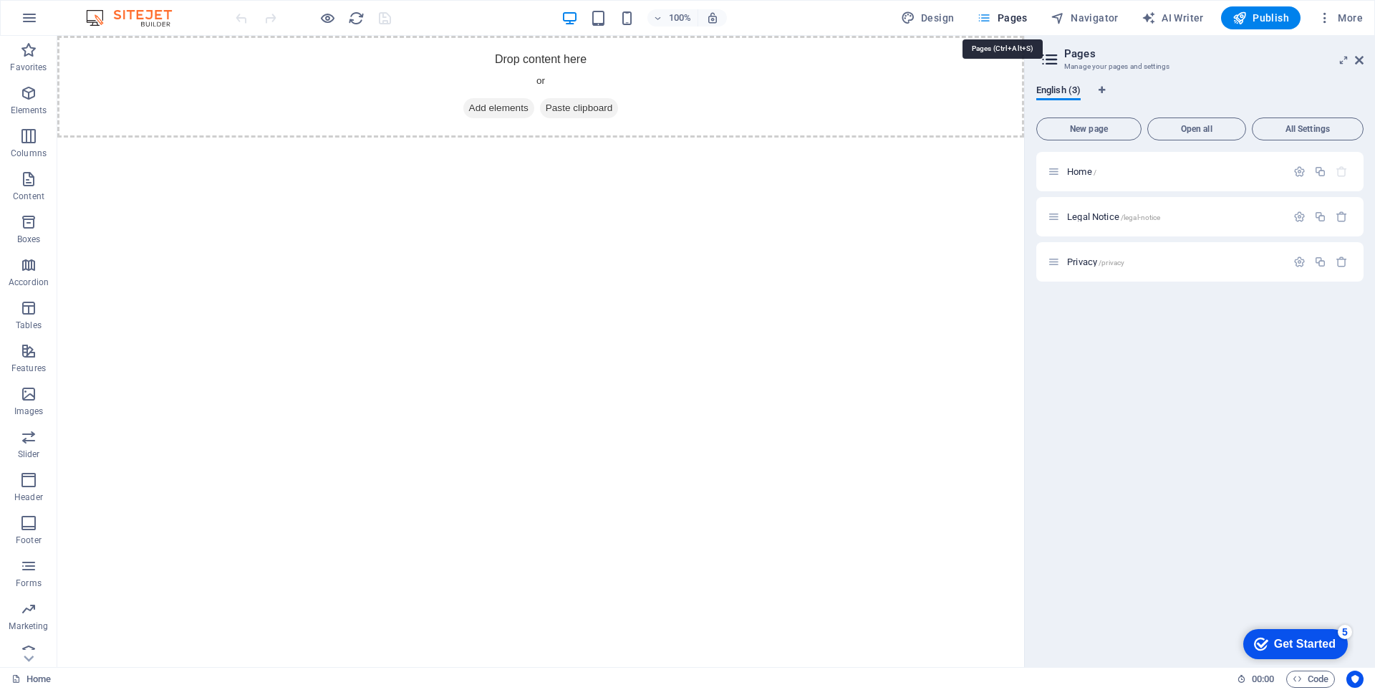
click at [997, 19] on span "Pages" at bounding box center [1002, 18] width 50 height 14
click at [941, 14] on span "Design" at bounding box center [928, 18] width 54 height 14
click at [1104, 17] on span "Navigator" at bounding box center [1084, 18] width 68 height 14
select select "px"
select select "400"
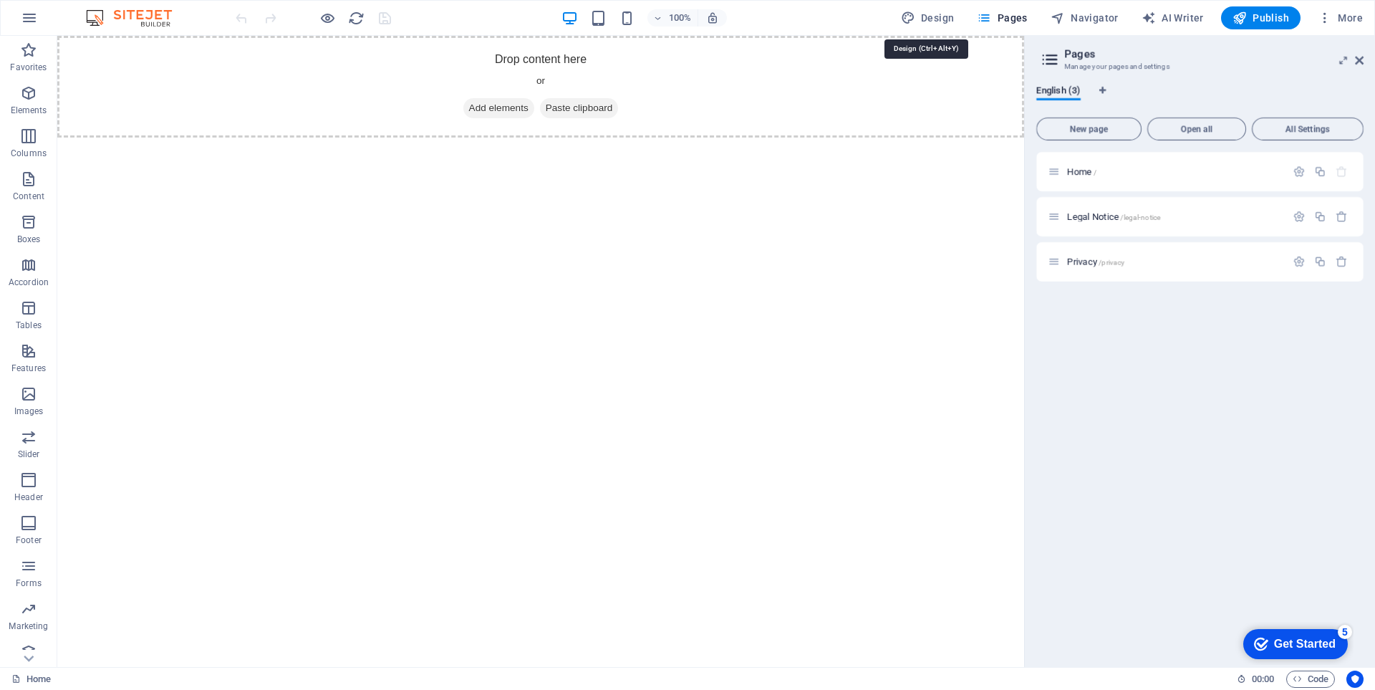
select select "px"
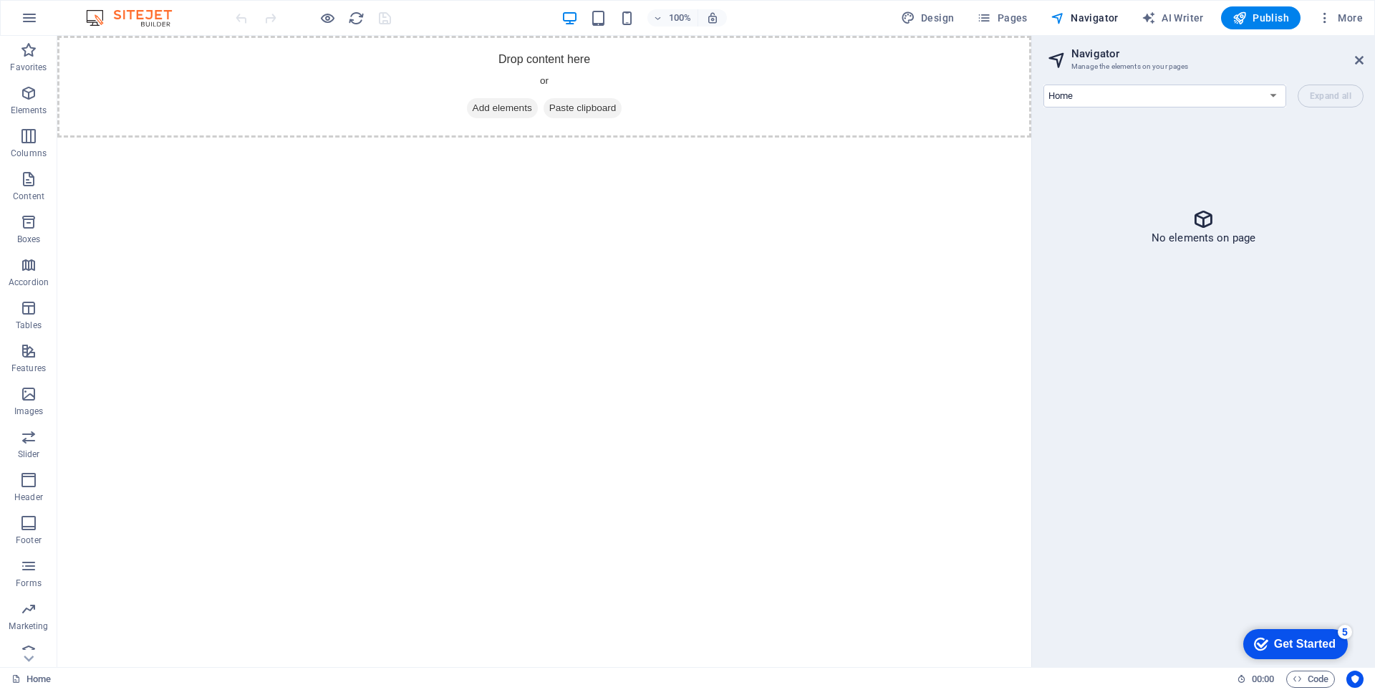
click at [1358, 60] on icon at bounding box center [1359, 59] width 9 height 11
